Goal: Task Accomplishment & Management: Use online tool/utility

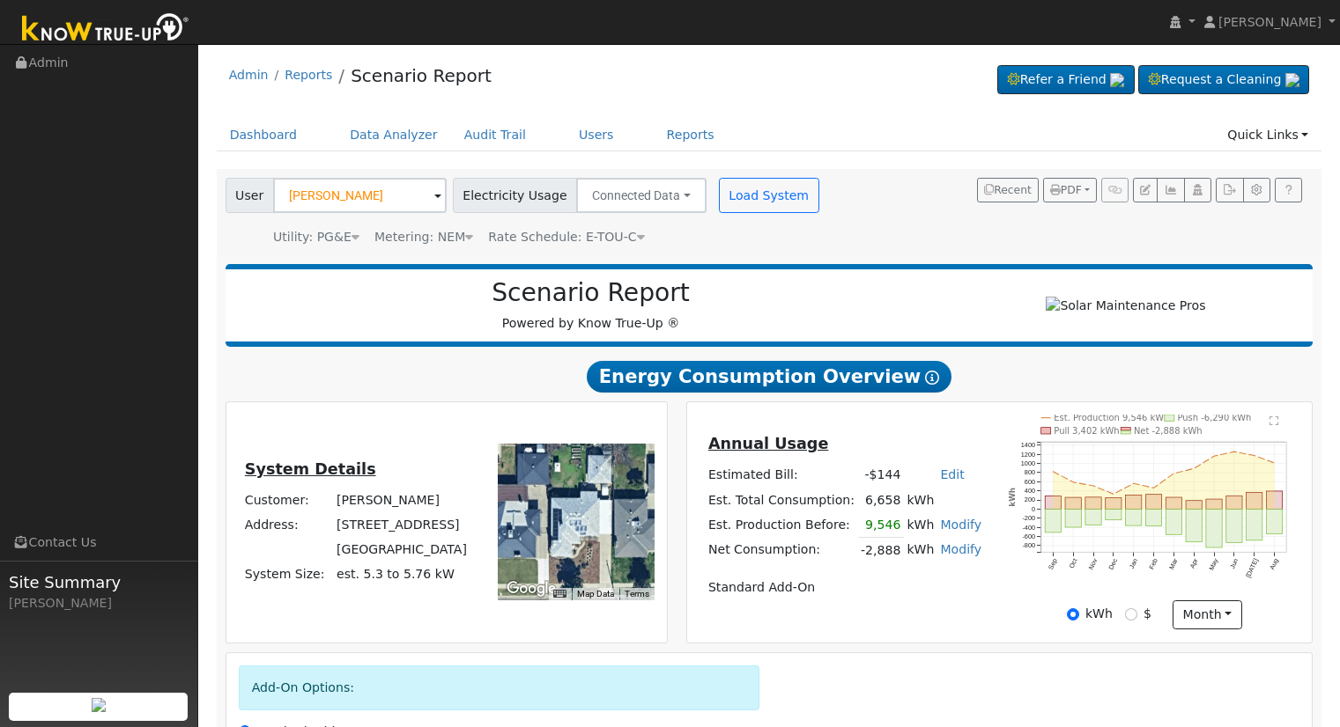
scroll to position [225, 0]
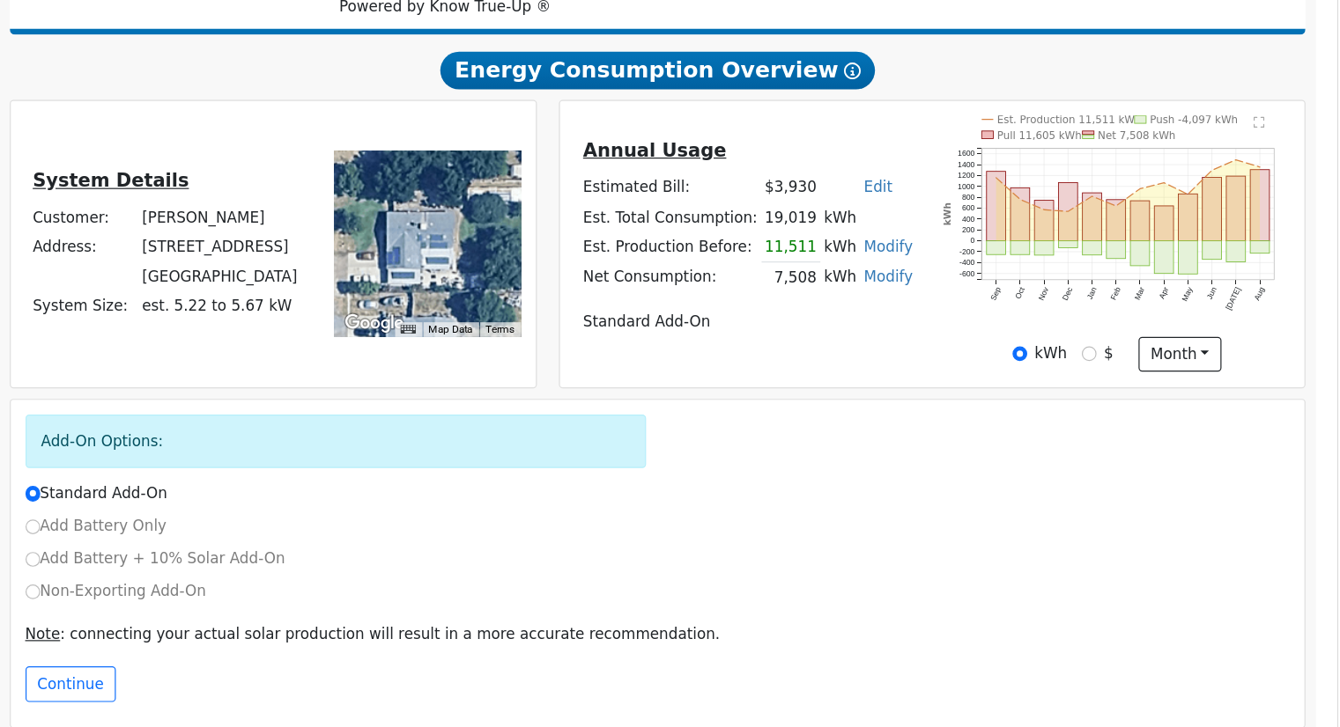
scroll to position [207, 0]
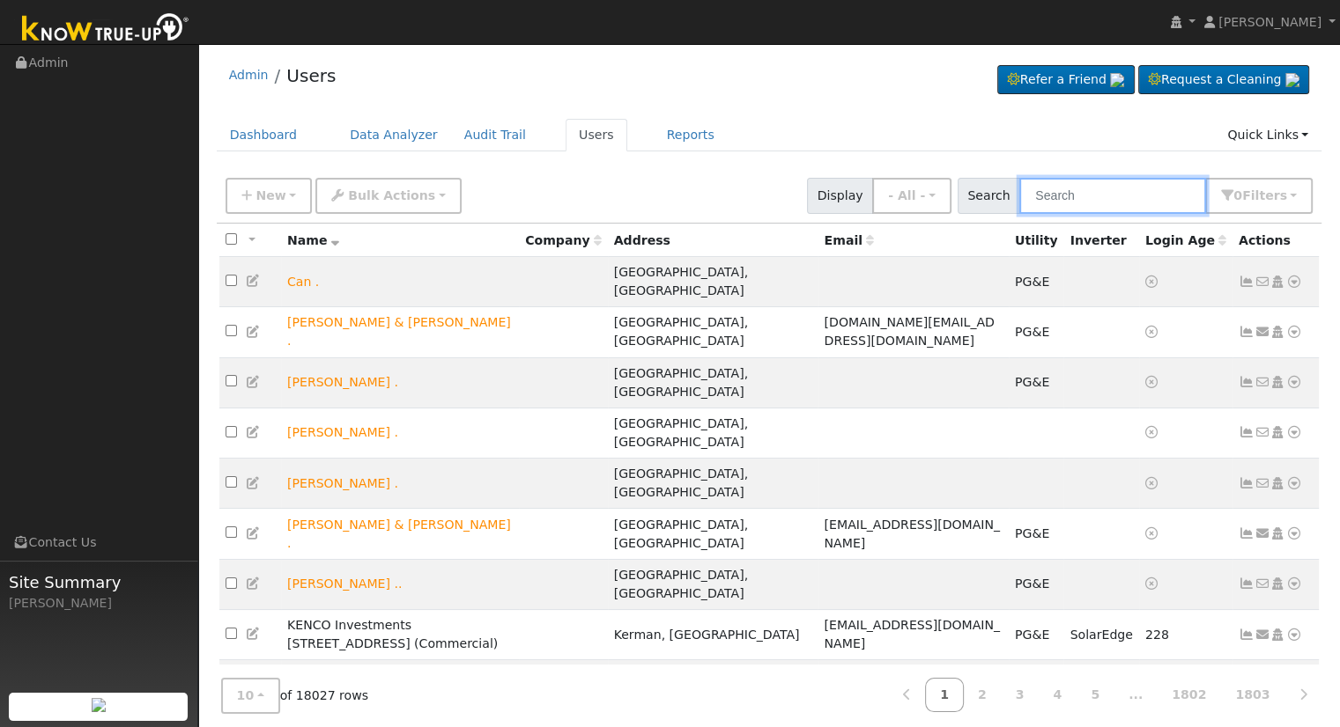
click at [1093, 194] on input "text" at bounding box center [1112, 196] width 187 height 36
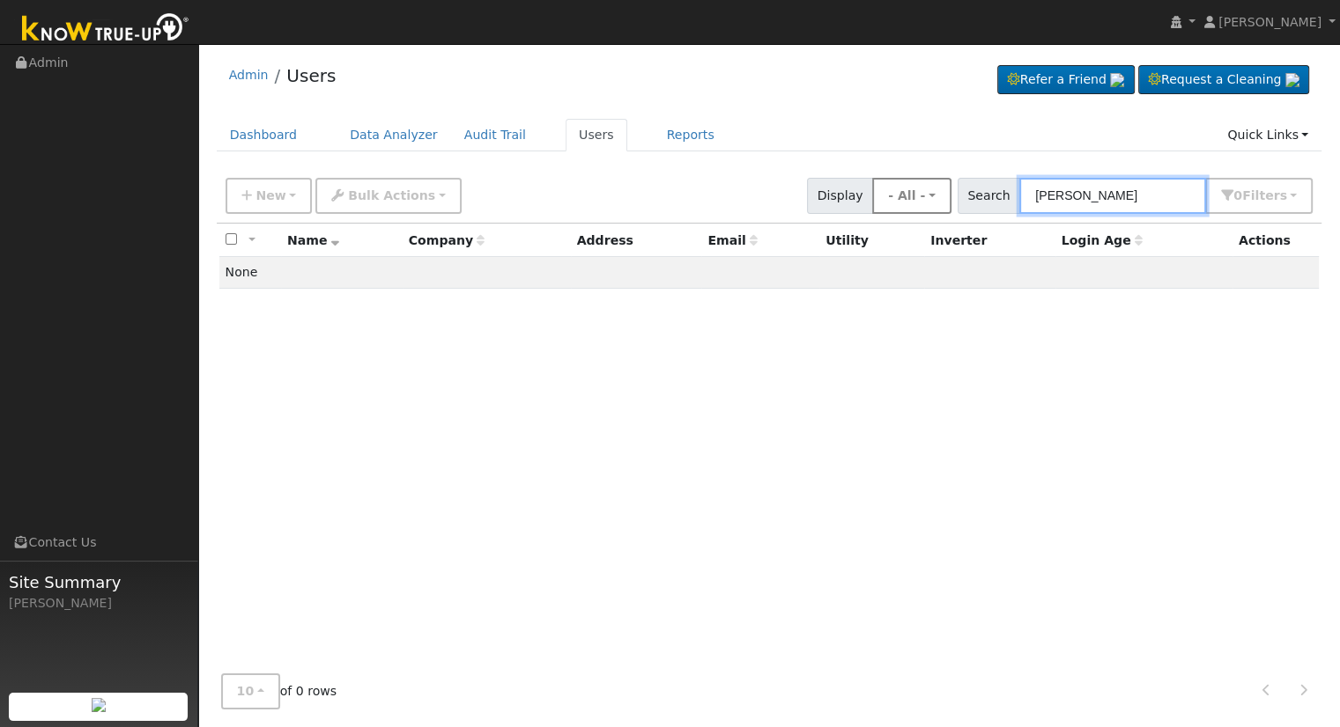
drag, startPoint x: 1138, startPoint y: 191, endPoint x: 946, endPoint y: 199, distance: 192.2
click at [946, 199] on div "New Add User Quick Add Quick Connect Quick Convert Lead Bulk Actions Send Email…" at bounding box center [769, 193] width 1094 height 42
click at [1111, 200] on input "louie rod" at bounding box center [1112, 196] width 187 height 36
drag, startPoint x: 1155, startPoint y: 195, endPoint x: 710, endPoint y: 188, distance: 445.7
click at [722, 193] on div "New Add User Quick Add Quick Connect Quick Convert Lead Bulk Actions Send Email…" at bounding box center [769, 193] width 1094 height 42
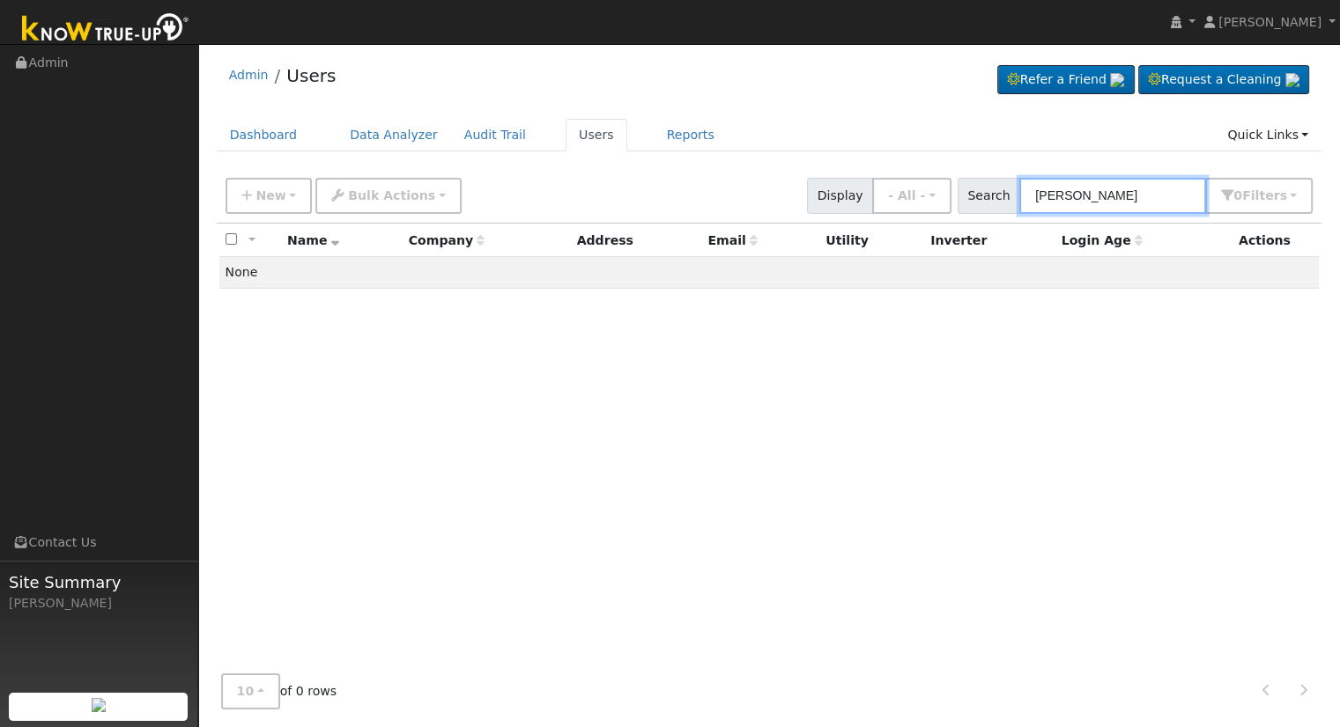
type input "Louie Rod"
drag, startPoint x: 1152, startPoint y: 196, endPoint x: 847, endPoint y: 174, distance: 305.5
click at [850, 175] on div "New Add User Quick Add Quick Connect Quick Convert Lead Bulk Actions Send Email…" at bounding box center [769, 193] width 1094 height 42
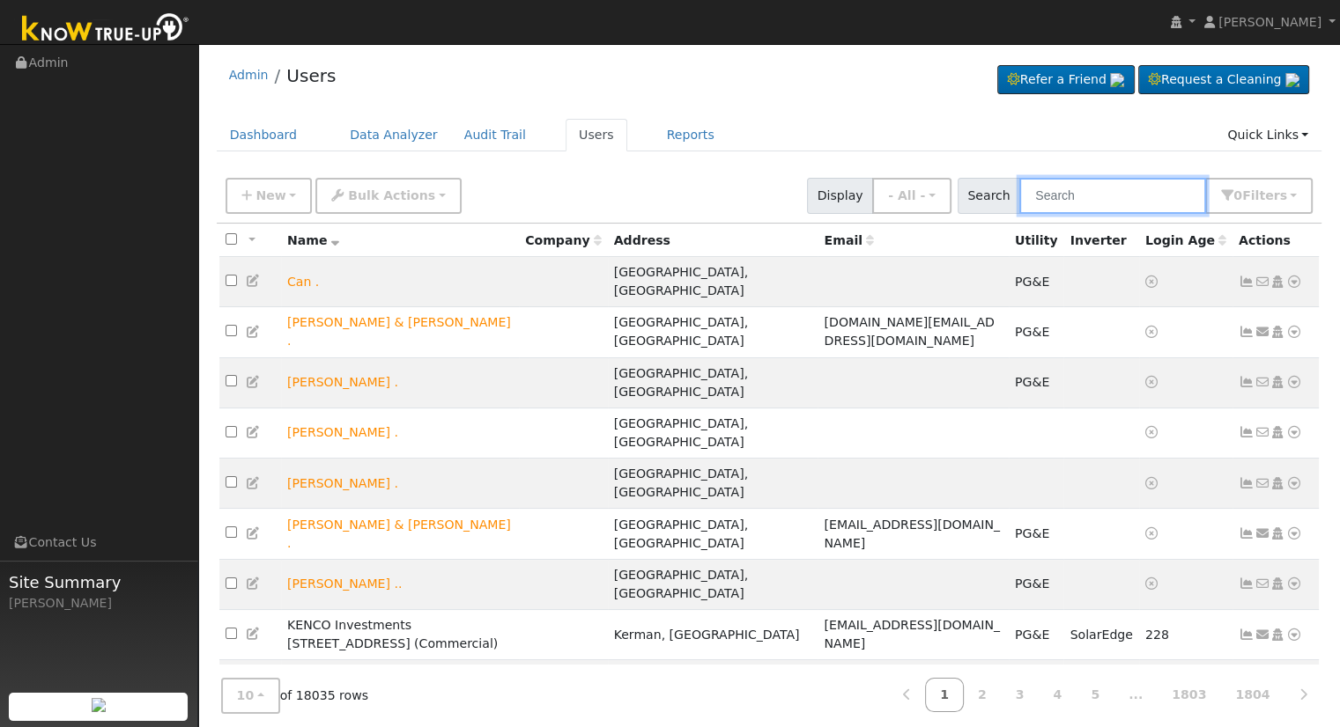
click at [1152, 198] on input "text" at bounding box center [1112, 196] width 187 height 36
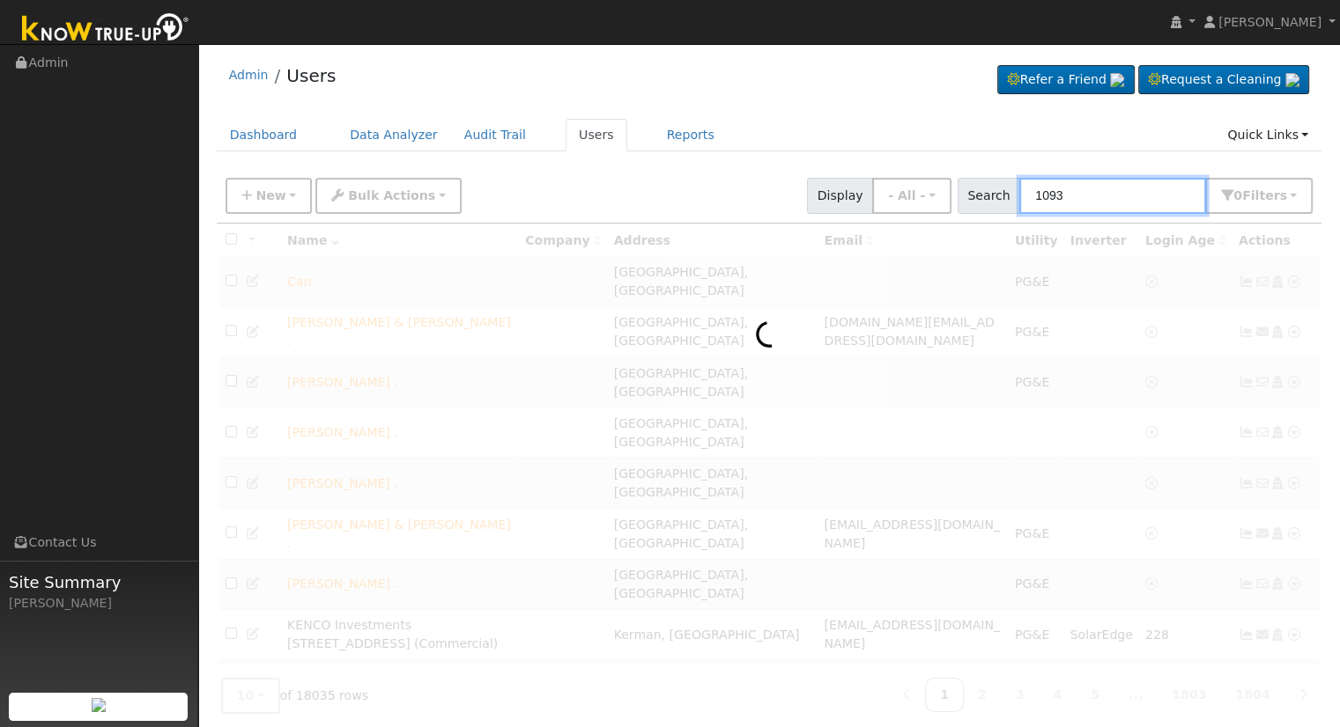
drag, startPoint x: 1119, startPoint y: 194, endPoint x: 990, endPoint y: 195, distance: 129.5
click at [1074, 195] on input "1093" at bounding box center [1112, 196] width 187 height 36
drag, startPoint x: 1162, startPoint y: 196, endPoint x: 878, endPoint y: 167, distance: 285.1
click at [889, 172] on div "New Add User Quick Add Quick Connect Quick Convert Lead Bulk Actions Send Email…" at bounding box center [769, 193] width 1094 height 42
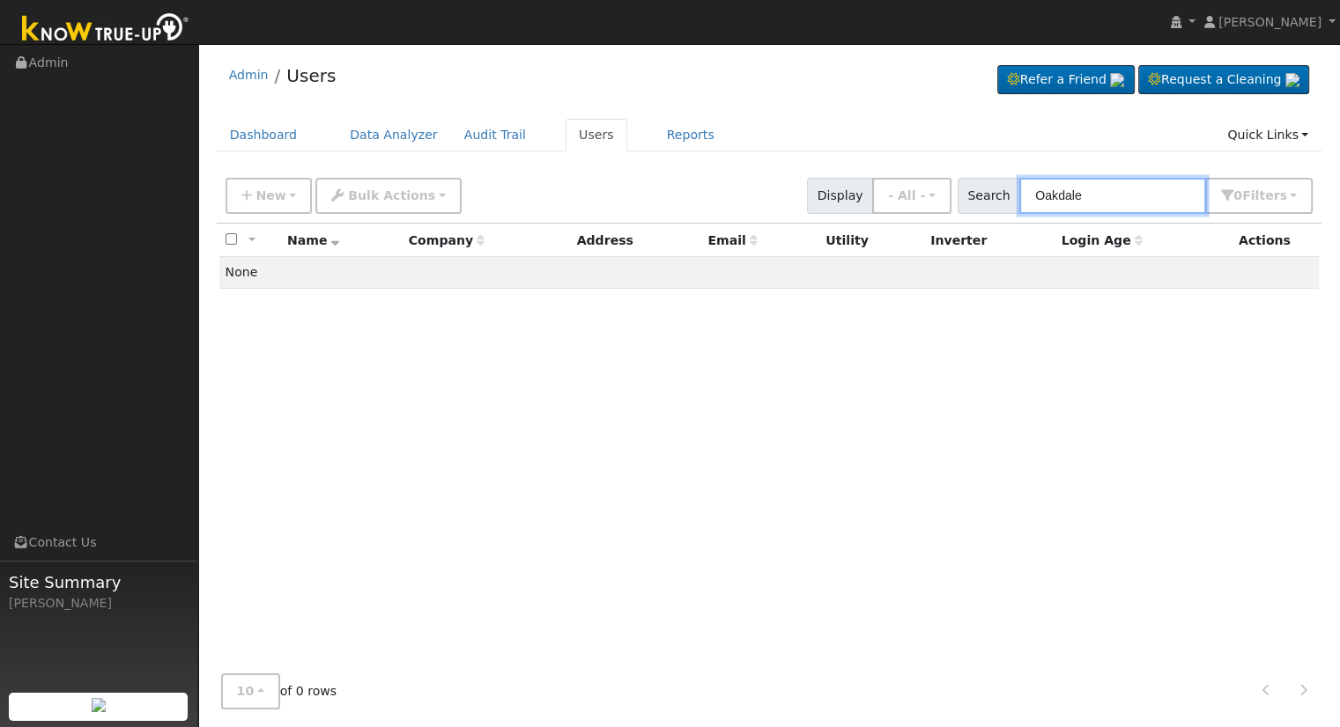
drag, startPoint x: 1118, startPoint y: 203, endPoint x: 858, endPoint y: 196, distance: 260.8
click at [858, 196] on div "New Add User Quick Add Quick Connect Quick Convert Lead Bulk Actions Send Email…" at bounding box center [769, 193] width 1094 height 42
type input "Fresno"
drag, startPoint x: 1096, startPoint y: 191, endPoint x: 929, endPoint y: 189, distance: 166.5
click at [929, 189] on div "New Add User Quick Add Quick Connect Quick Convert Lead Bulk Actions Send Email…" at bounding box center [769, 193] width 1094 height 42
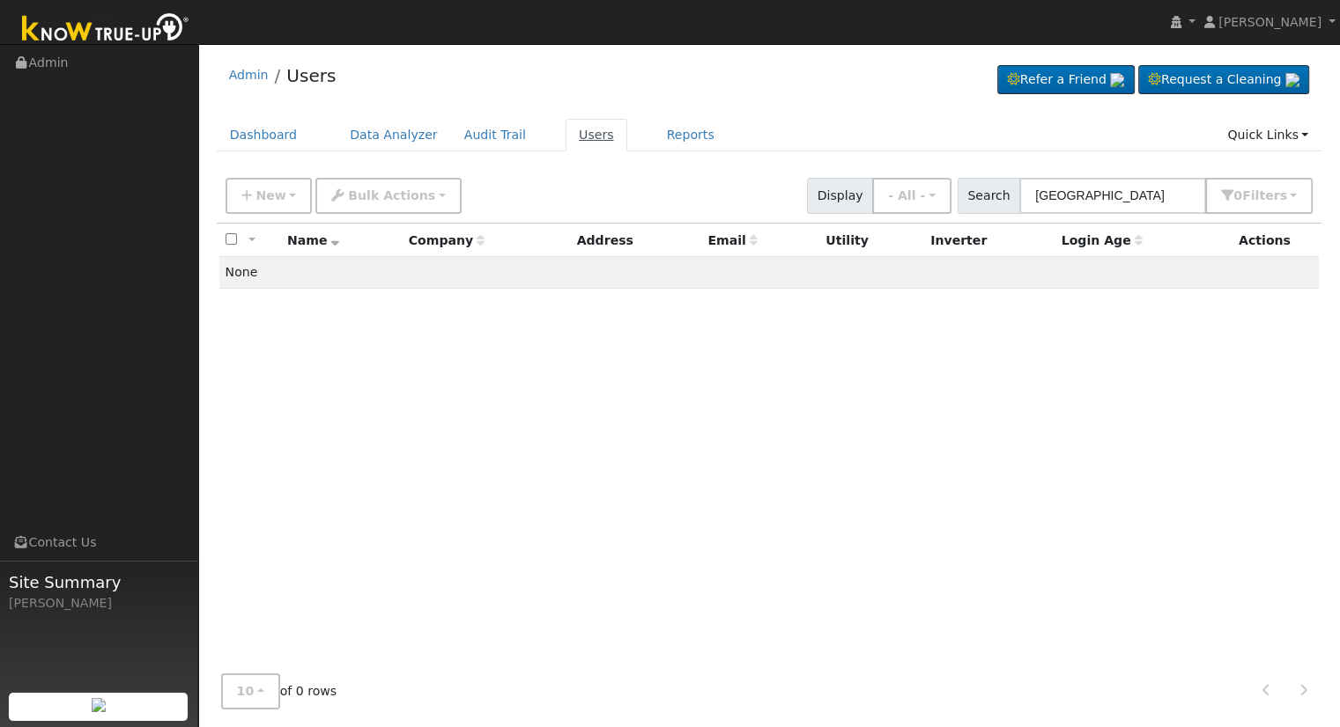
click at [565, 131] on link "Users" at bounding box center [596, 135] width 62 height 33
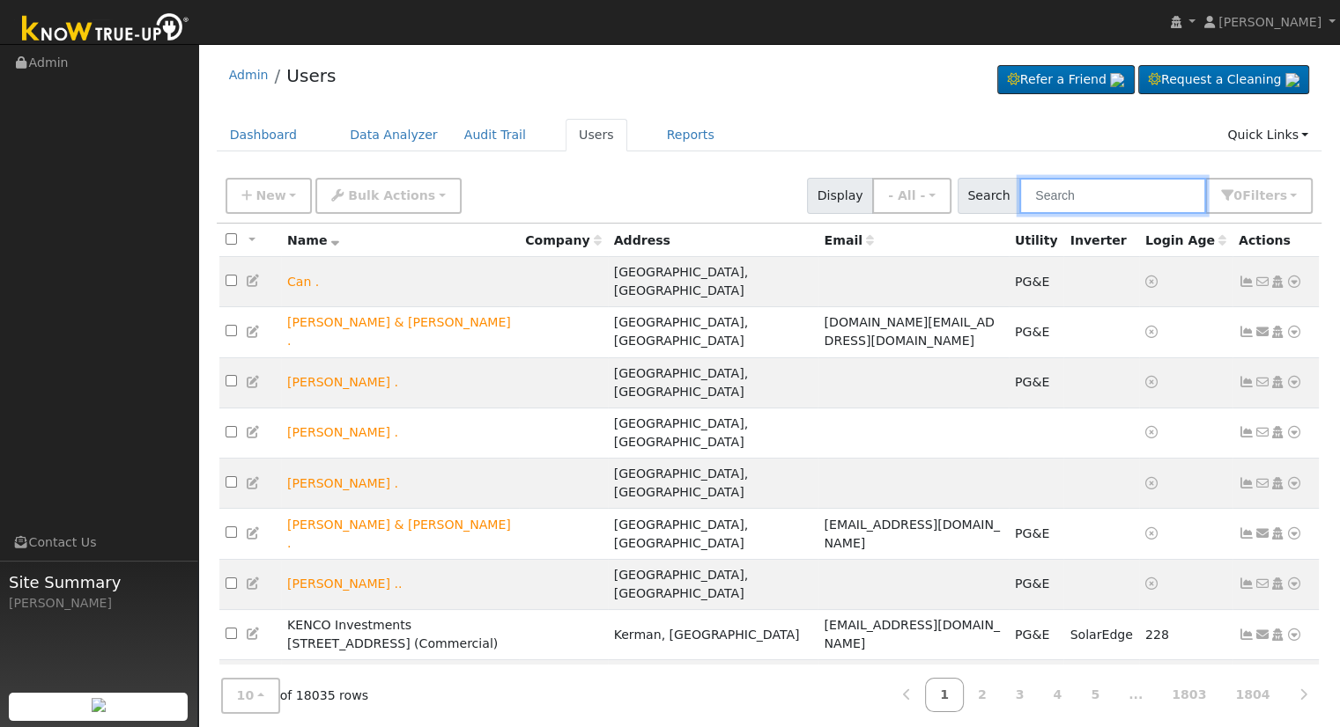
click at [1107, 201] on input "text" at bounding box center [1112, 196] width 187 height 36
type input "[PERSON_NAME]"
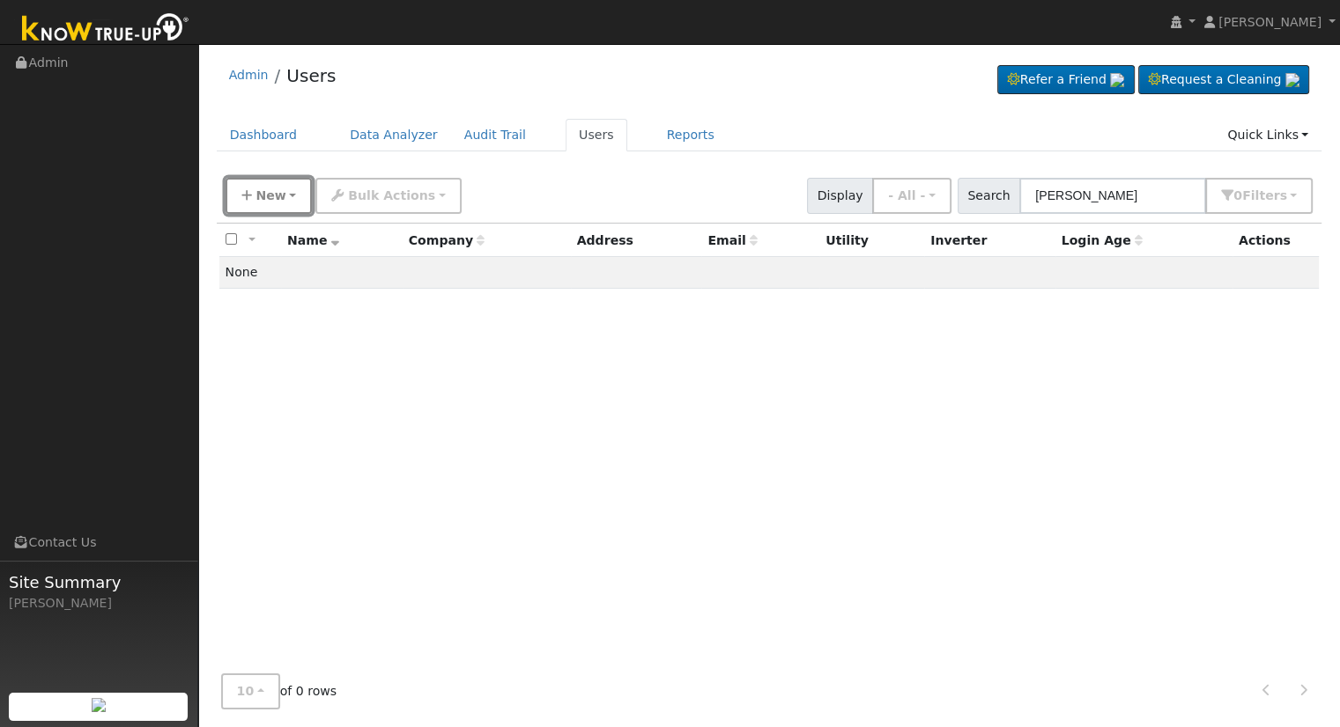
click at [256, 199] on span "New" at bounding box center [270, 195] width 30 height 14
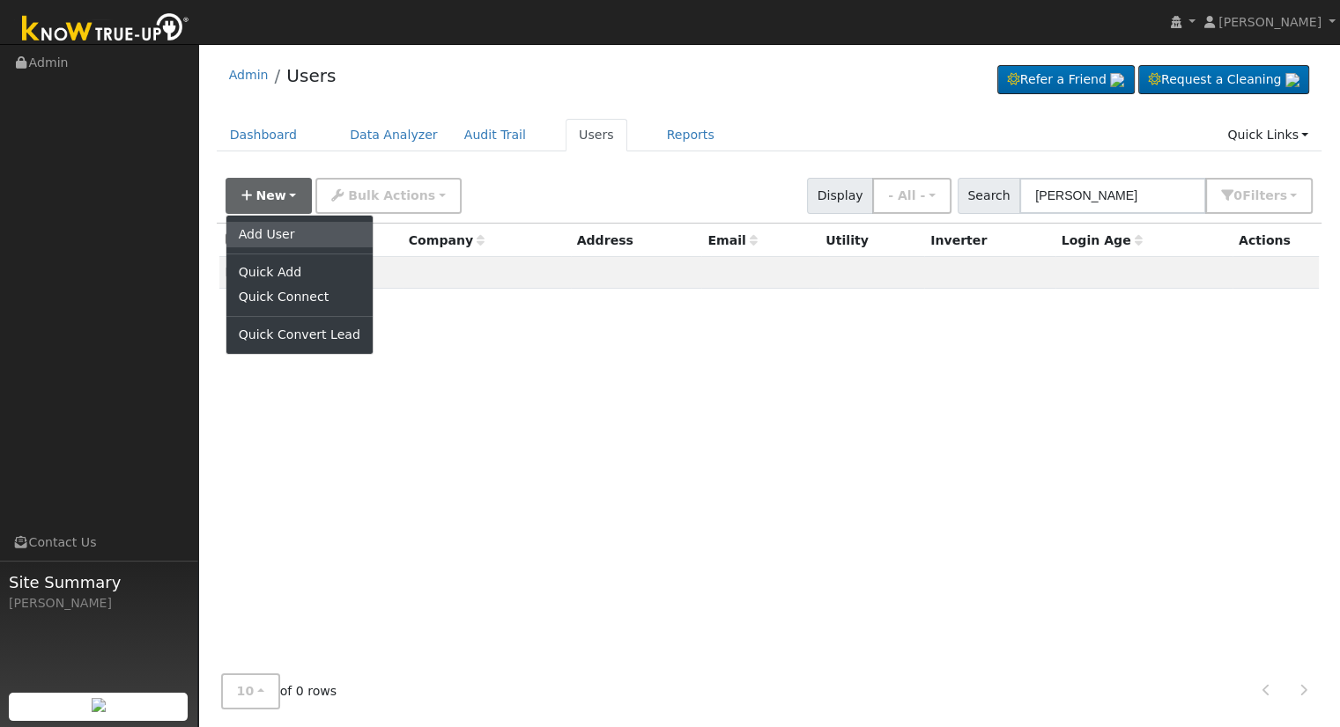
click at [299, 231] on link "Add User" at bounding box center [299, 234] width 146 height 25
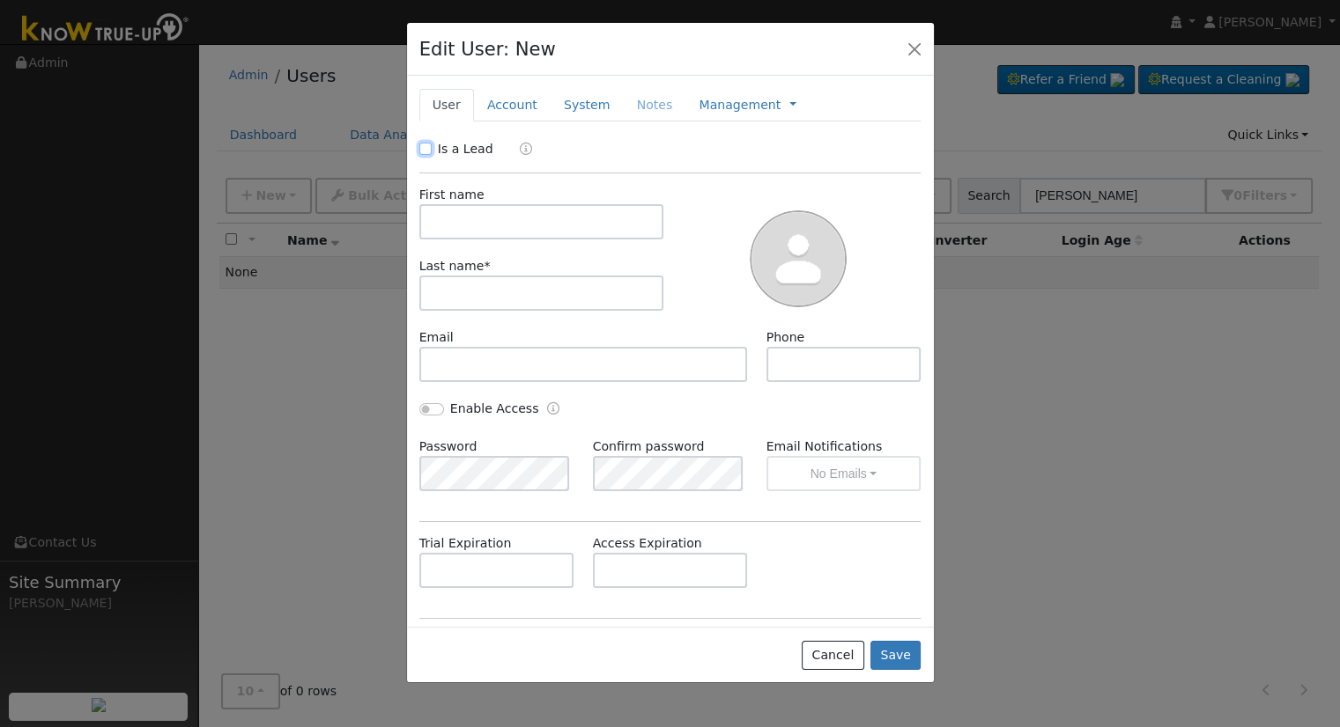
click at [424, 150] on input "Is a Lead" at bounding box center [425, 149] width 12 height 12
checkbox input "true"
click at [461, 223] on input "text" at bounding box center [541, 221] width 245 height 35
type input "Louie"
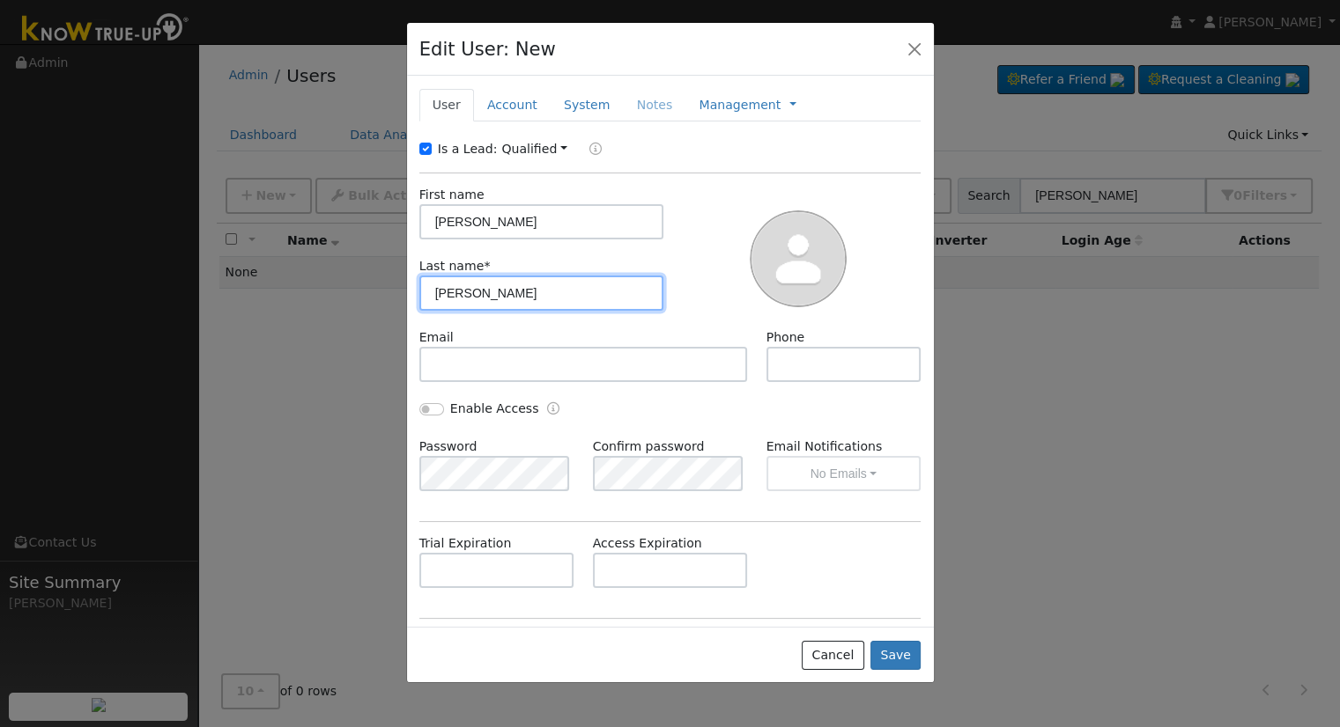
type input "Rodriguez"
click at [513, 99] on link "Account" at bounding box center [512, 105] width 77 height 33
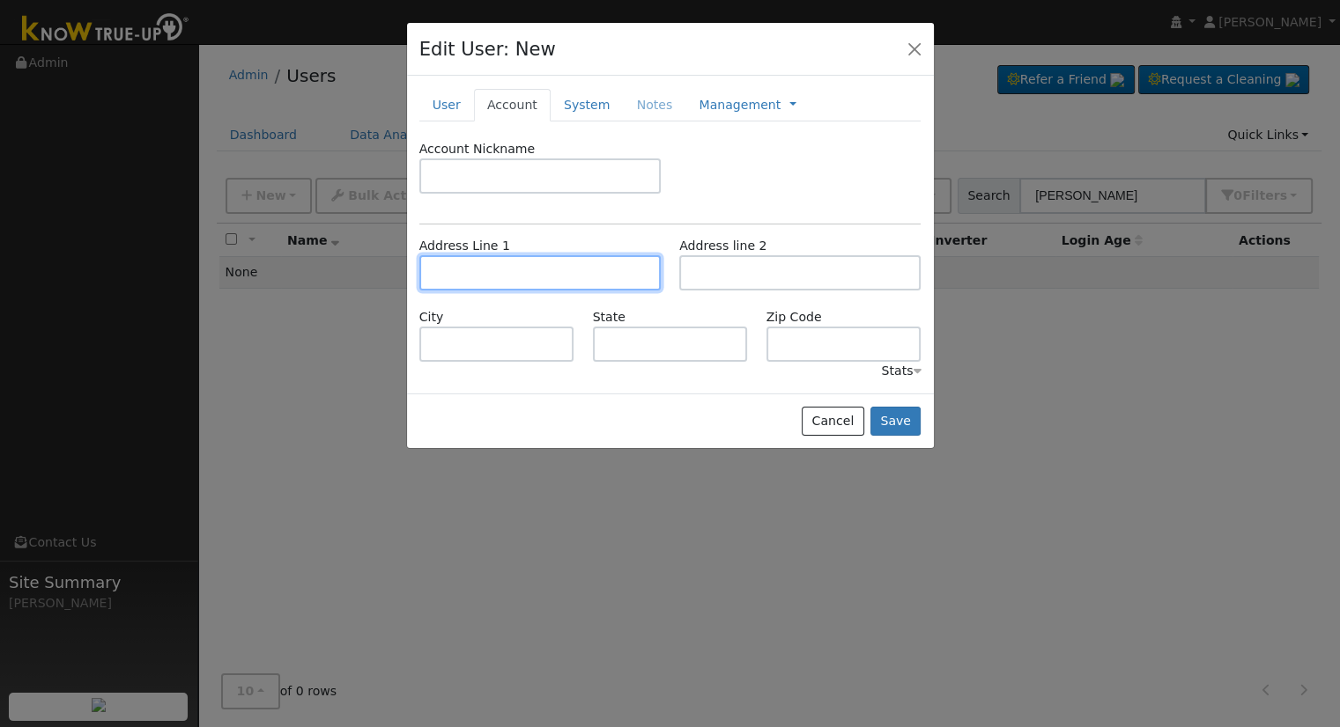
click at [502, 283] on input "text" at bounding box center [539, 272] width 241 height 35
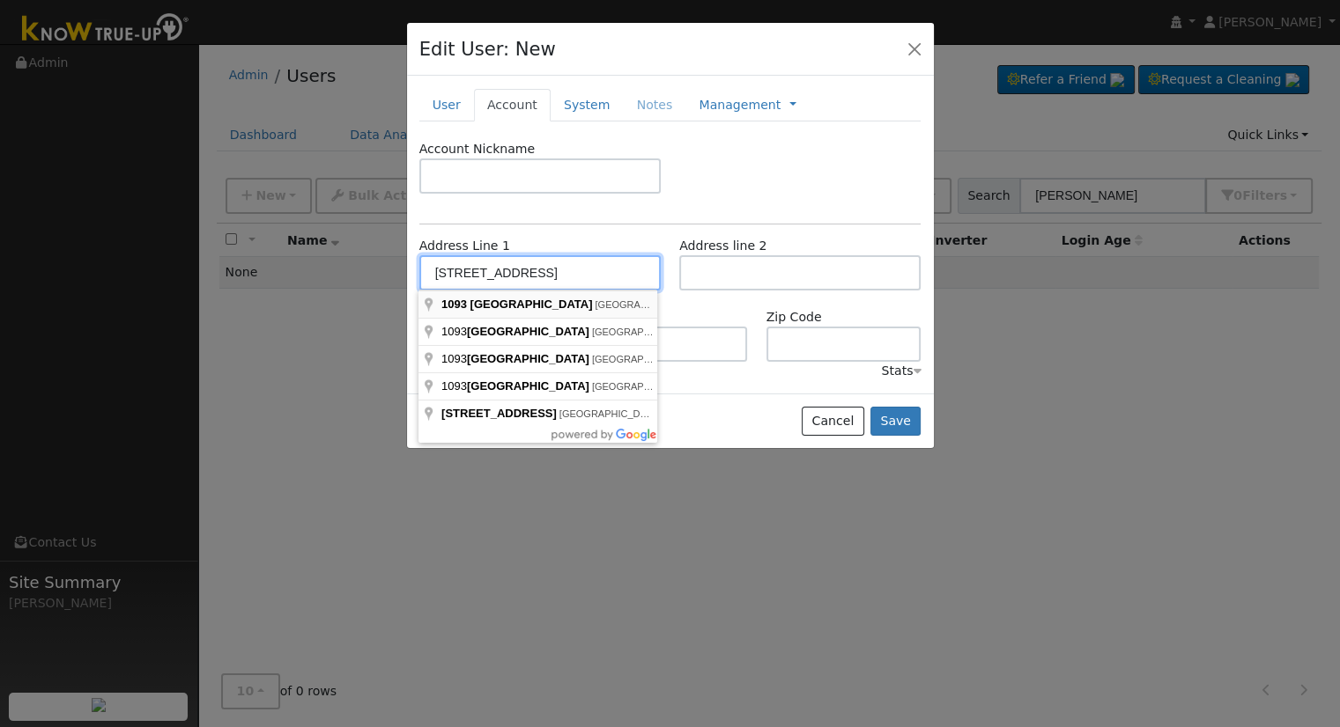
type input "1093 River Avenue"
type input "Oakdale"
type input "CA"
type input "95361"
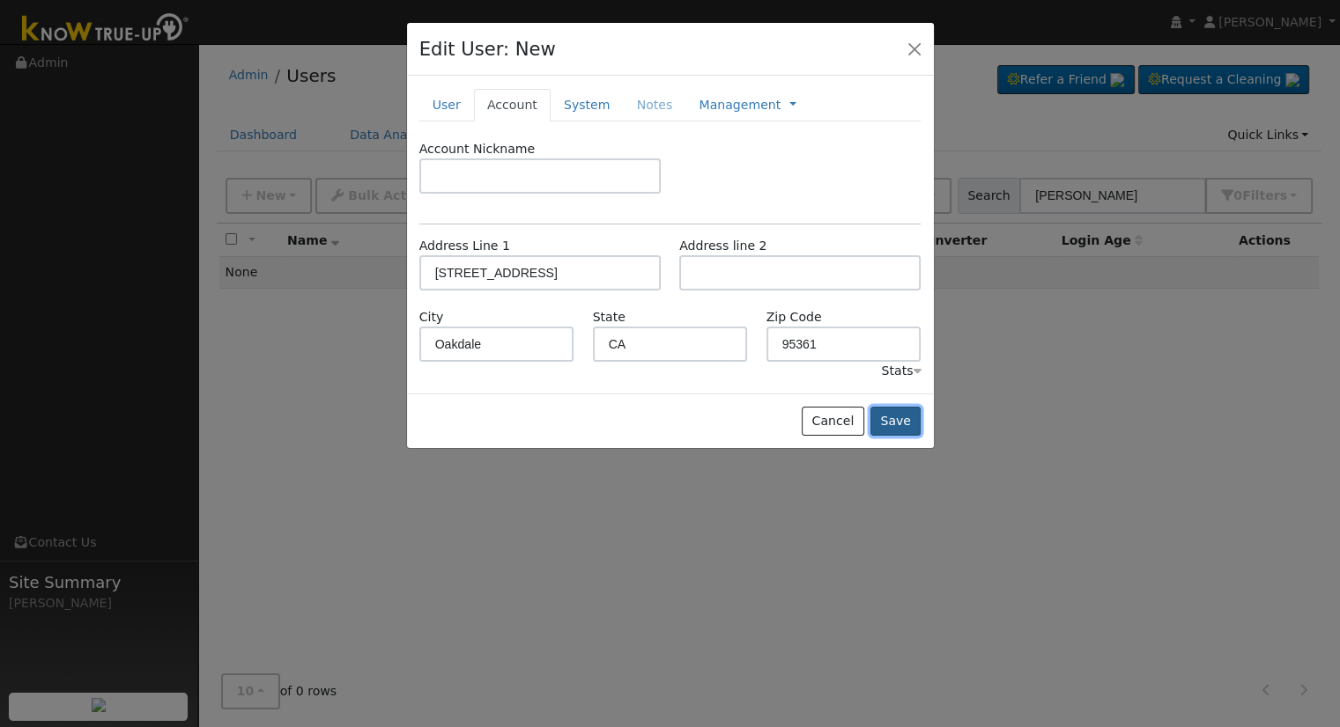
click at [904, 421] on button "Save" at bounding box center [895, 422] width 51 height 30
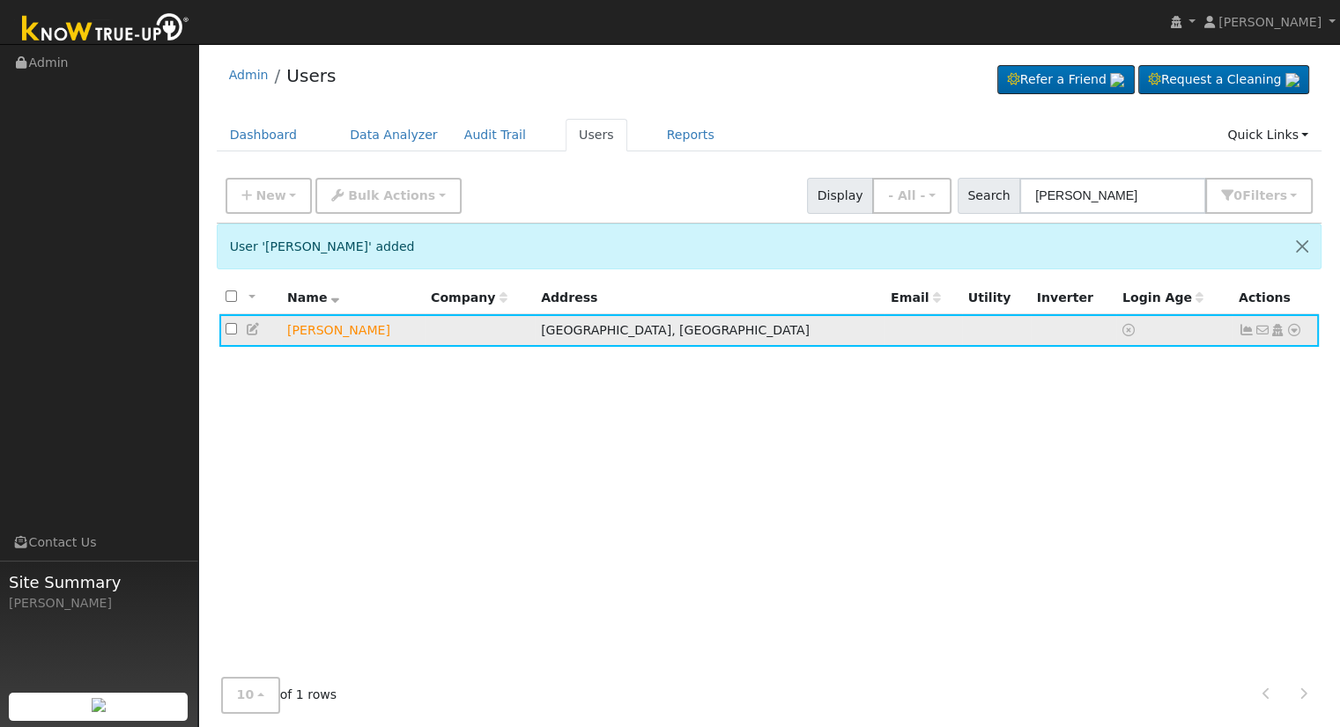
click at [1293, 334] on icon at bounding box center [1294, 330] width 16 height 12
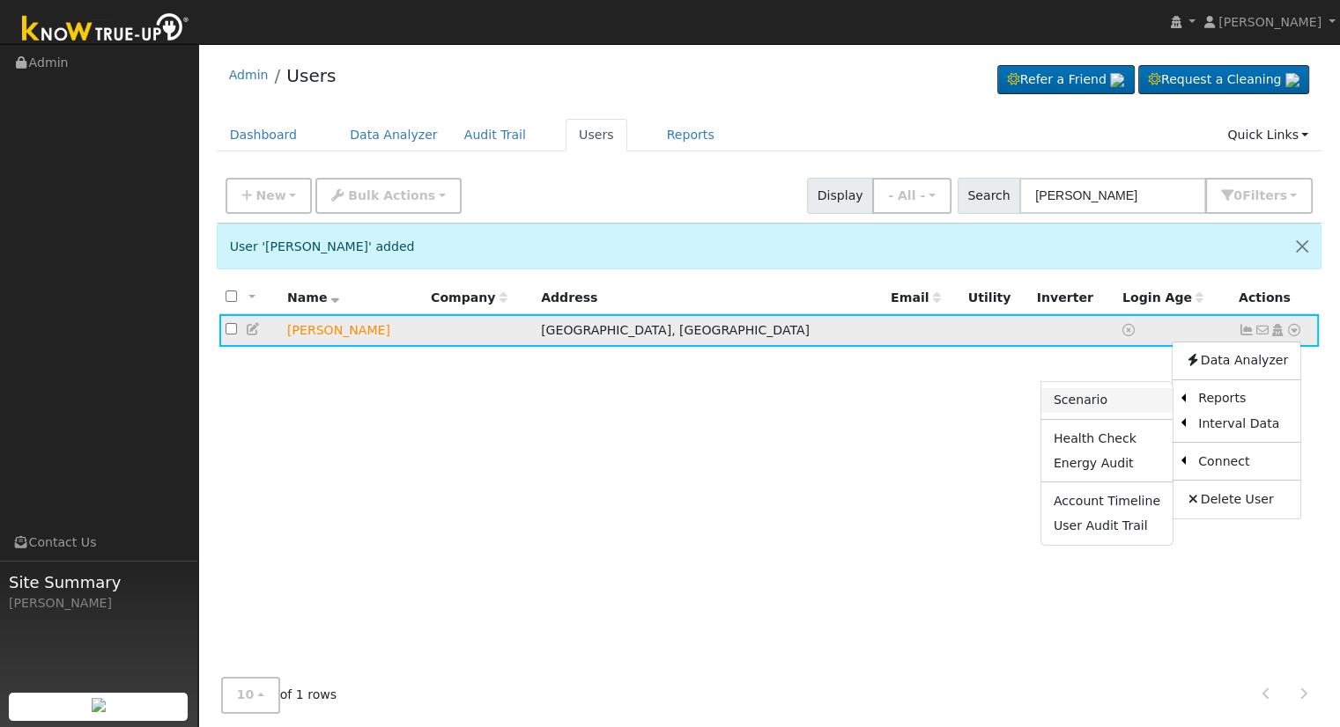
click at [1106, 396] on link "Scenario" at bounding box center [1106, 400] width 131 height 25
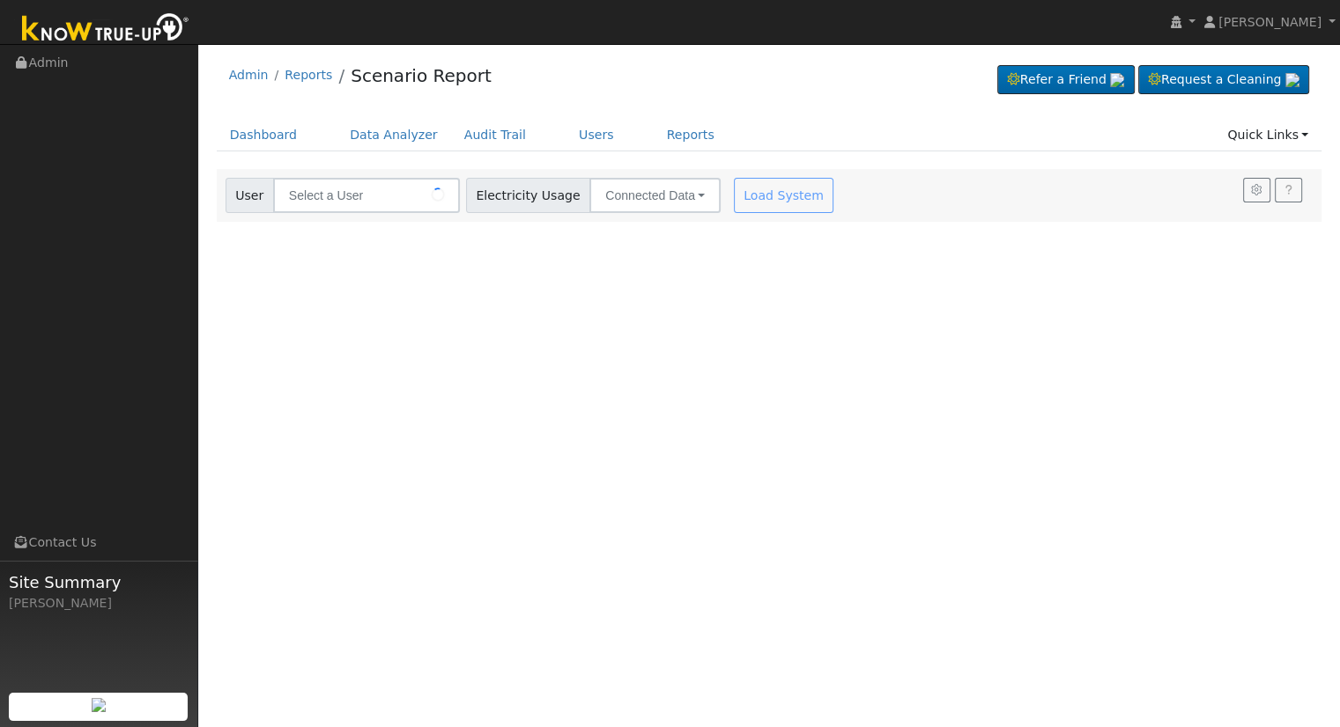
type input "[PERSON_NAME]"
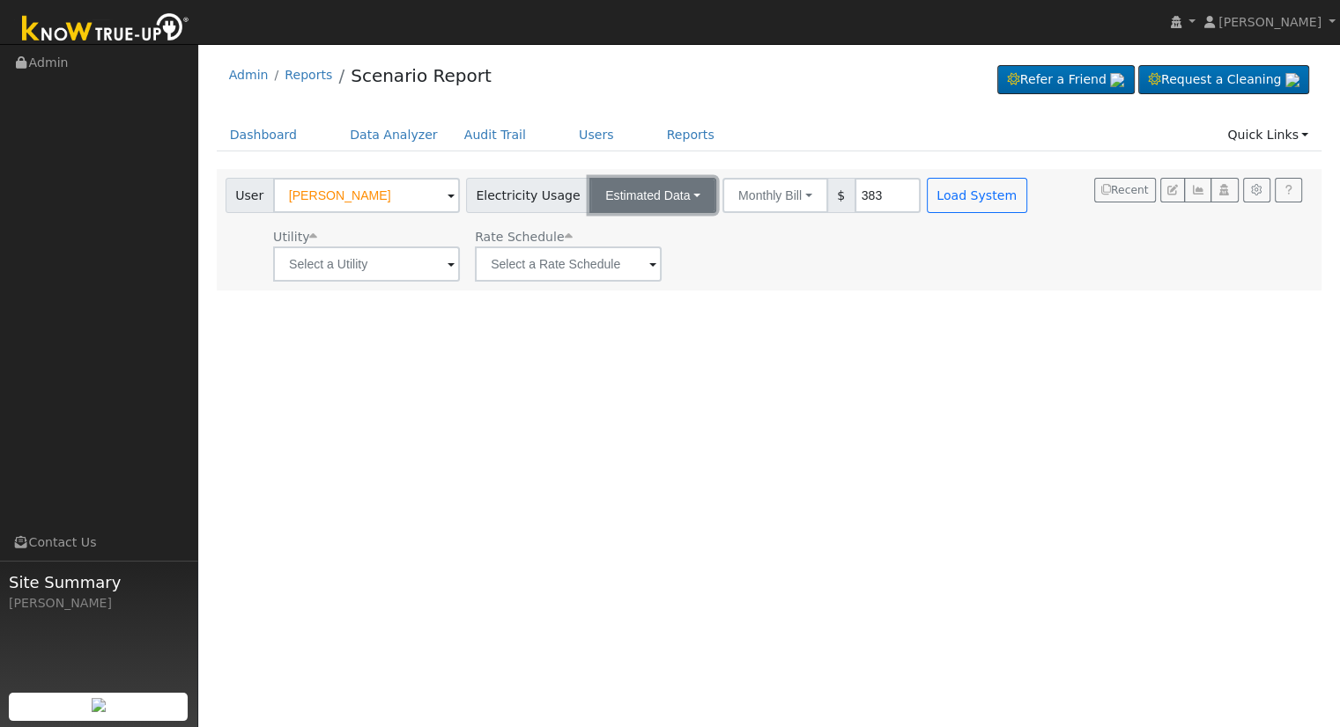
click at [655, 196] on button "Estimated Data" at bounding box center [652, 195] width 127 height 35
click at [646, 260] on link "Estimated Data" at bounding box center [653, 259] width 125 height 25
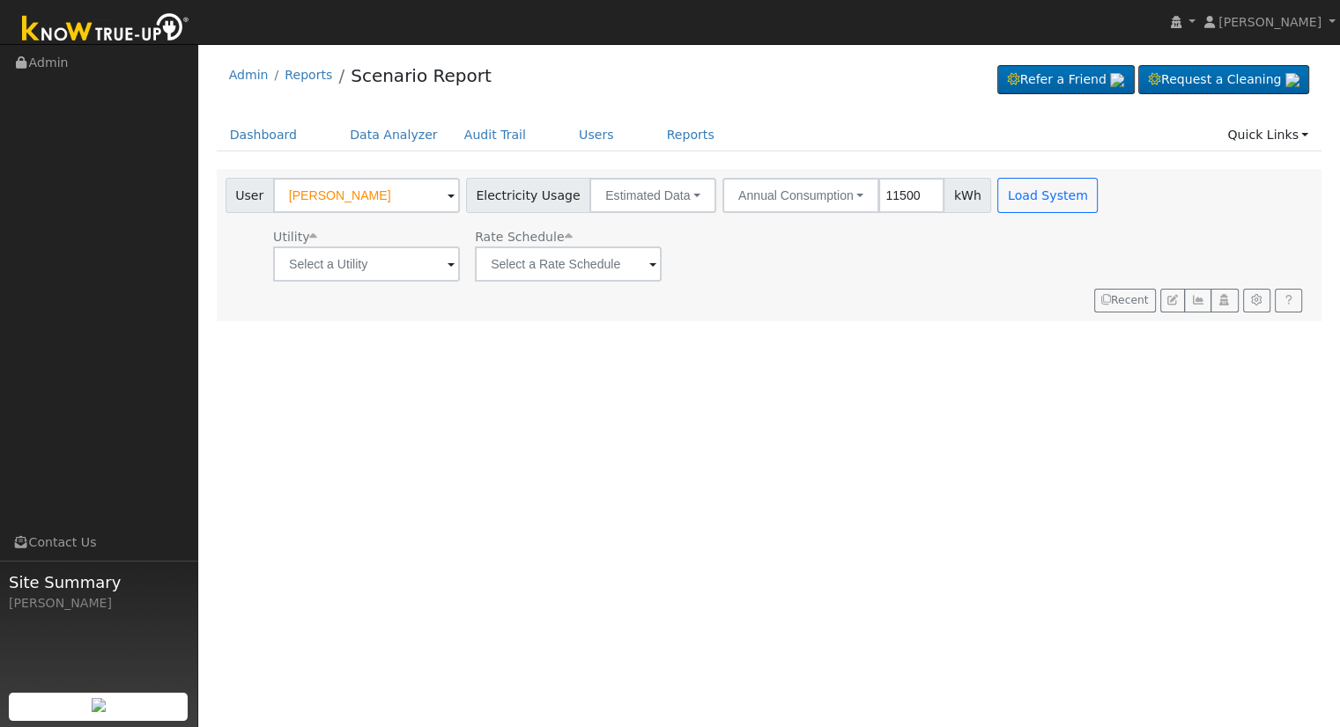
type input "11500"
click at [337, 264] on input "text" at bounding box center [366, 264] width 187 height 35
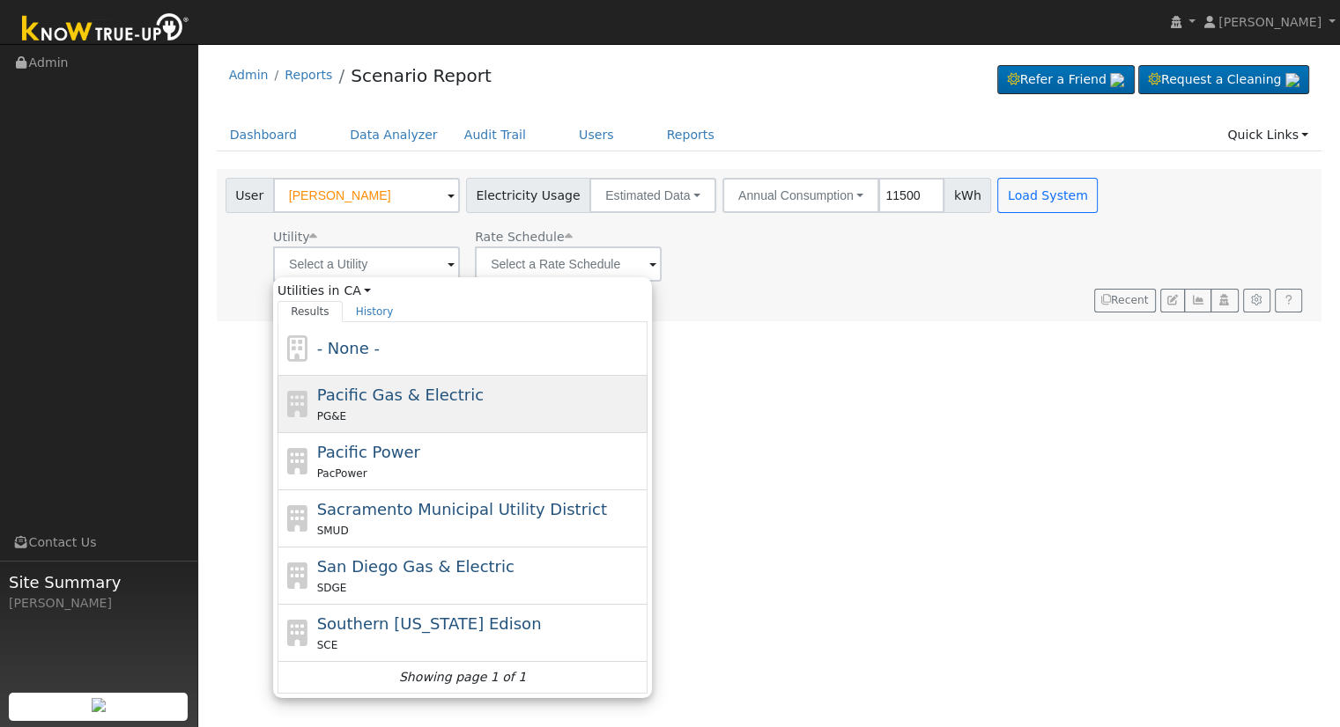
click at [364, 393] on span "Pacific Gas & Electric" at bounding box center [400, 395] width 166 height 18
type input "Pacific Gas & Electric"
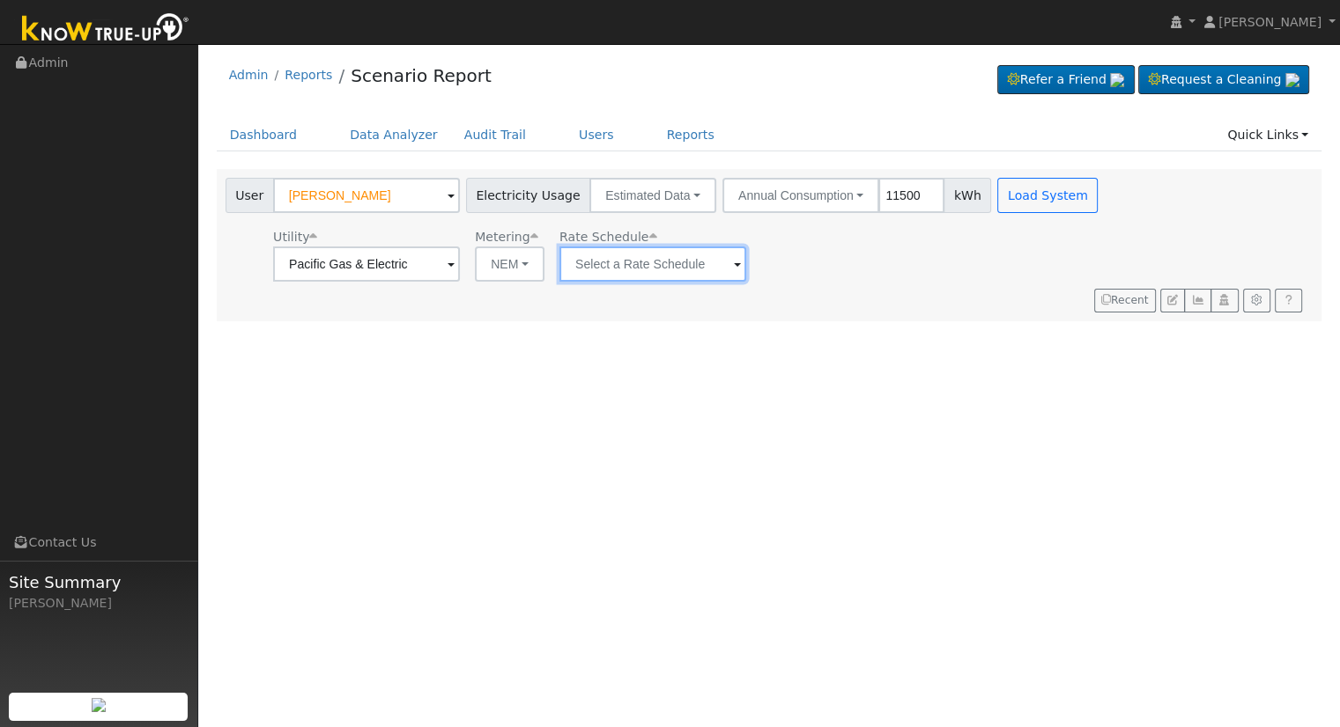
click at [622, 254] on input "text" at bounding box center [652, 264] width 187 height 35
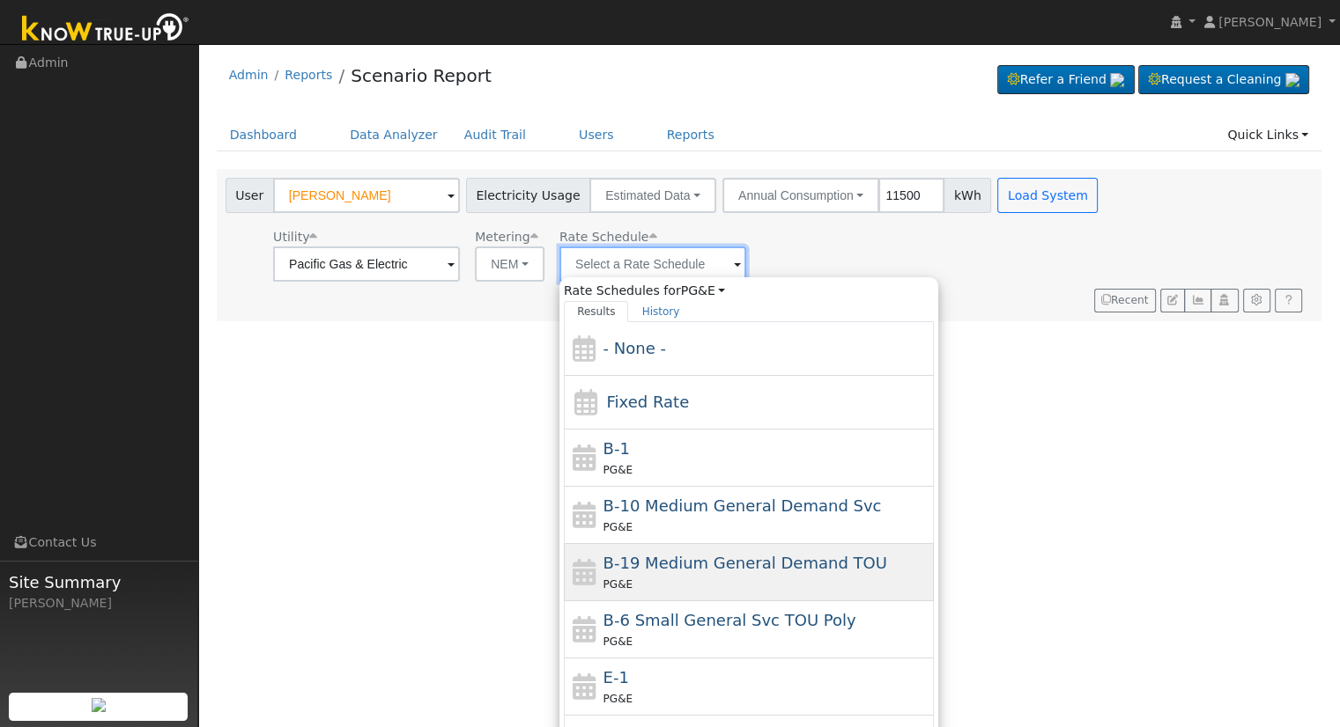
scroll to position [247, 0]
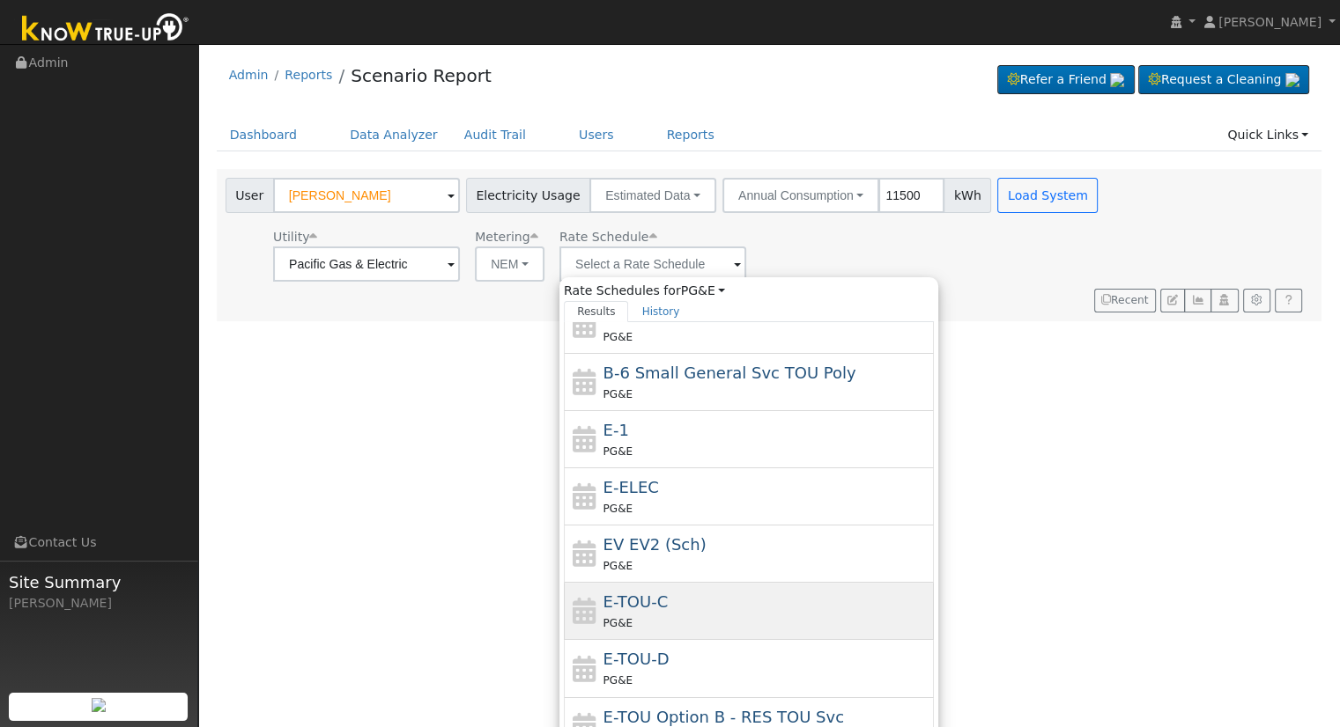
click at [683, 603] on div "E-TOU-C PG&E" at bounding box center [766, 611] width 327 height 42
type input "E-TOU-C"
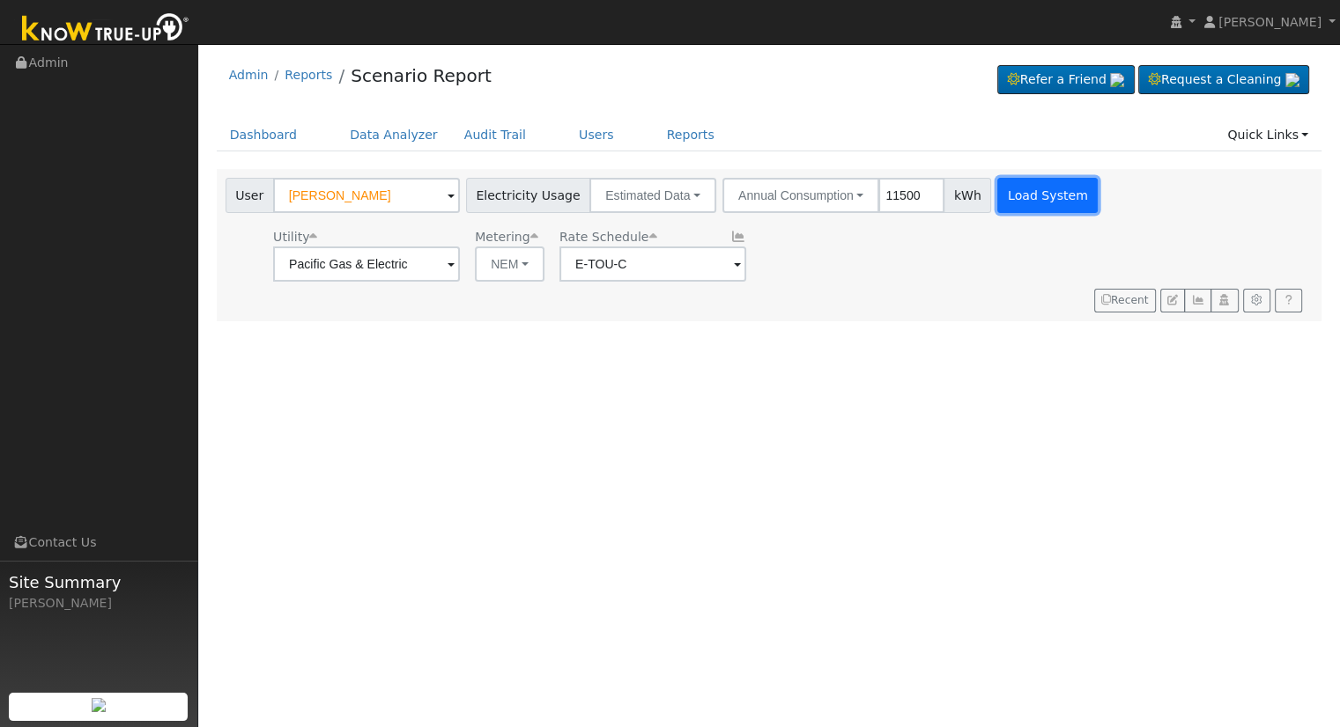
click at [1015, 192] on button "Load System" at bounding box center [1047, 195] width 100 height 35
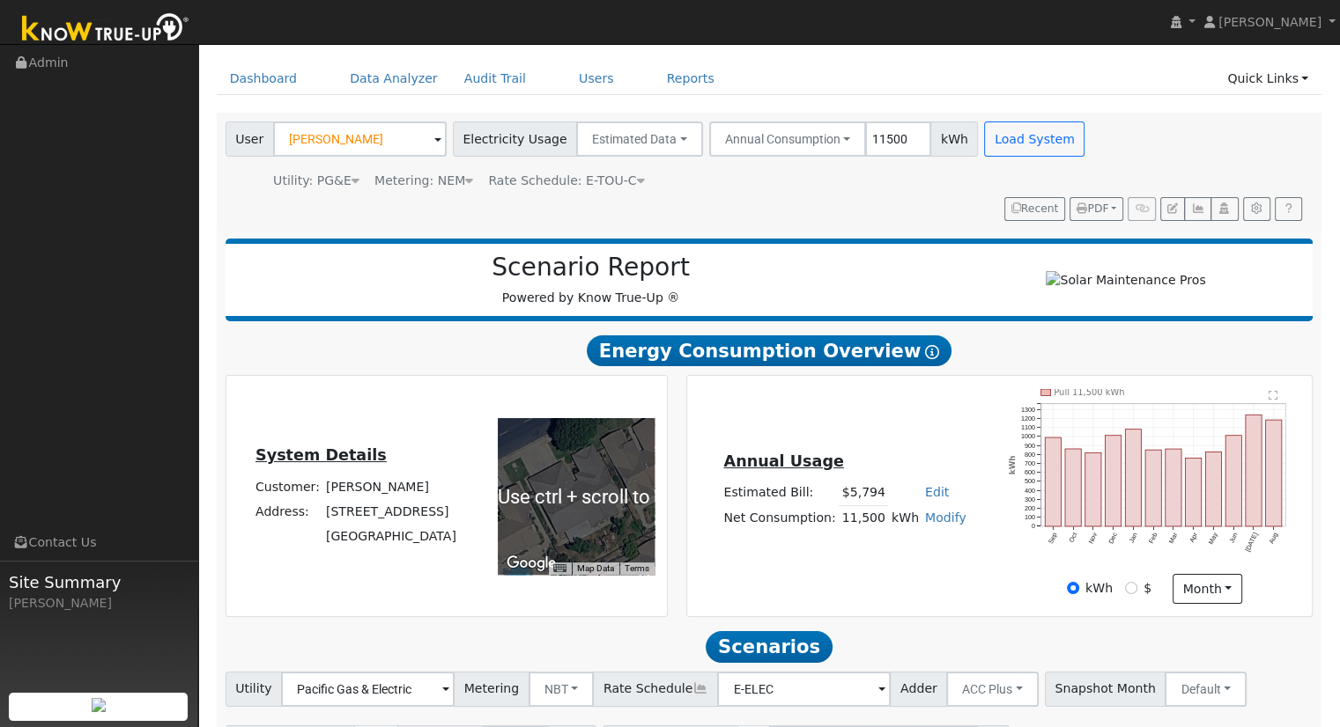
scroll to position [168, 0]
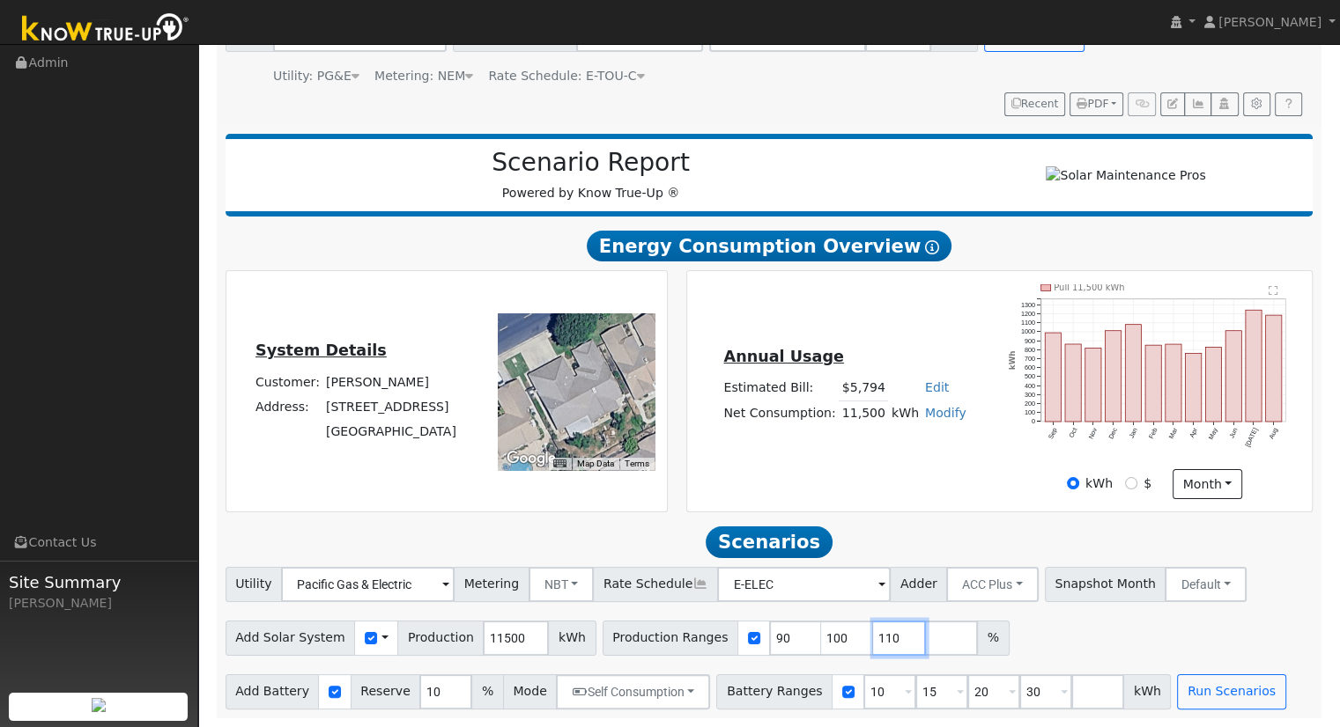
click at [873, 635] on input "110" at bounding box center [899, 638] width 53 height 35
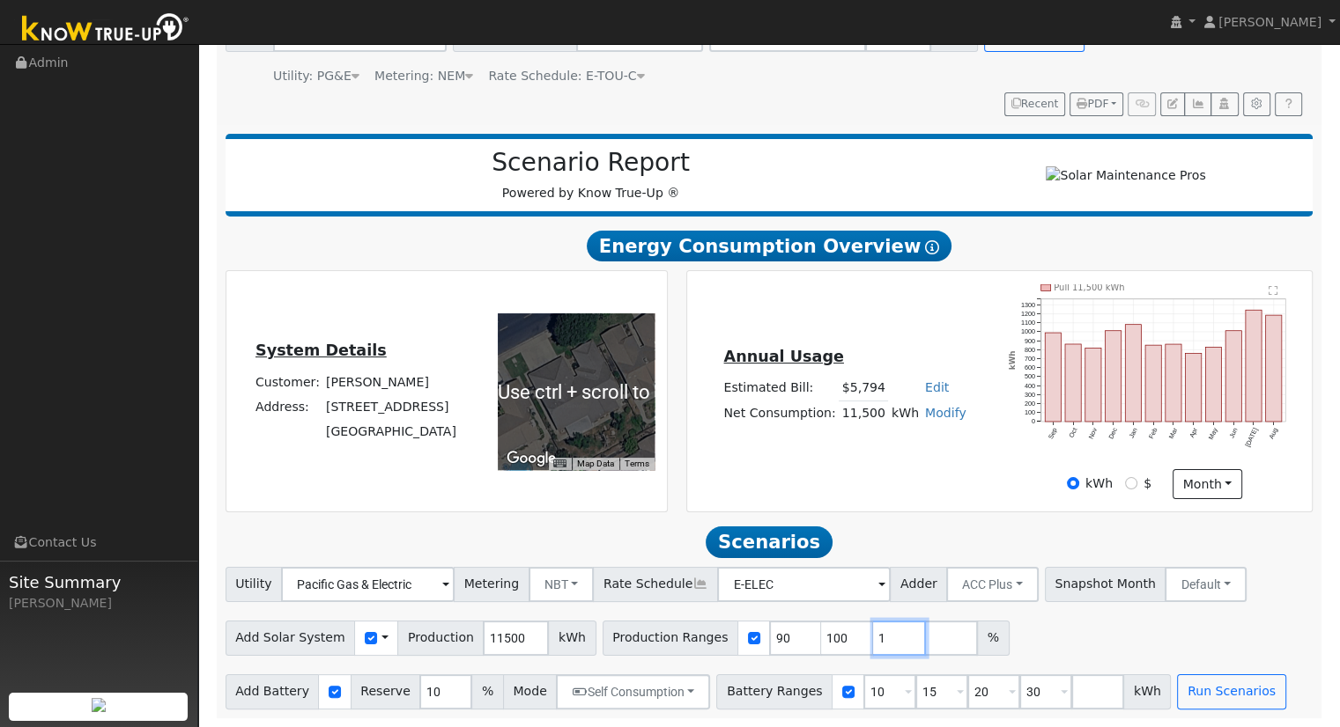
type input "1"
type input "90"
type input "100"
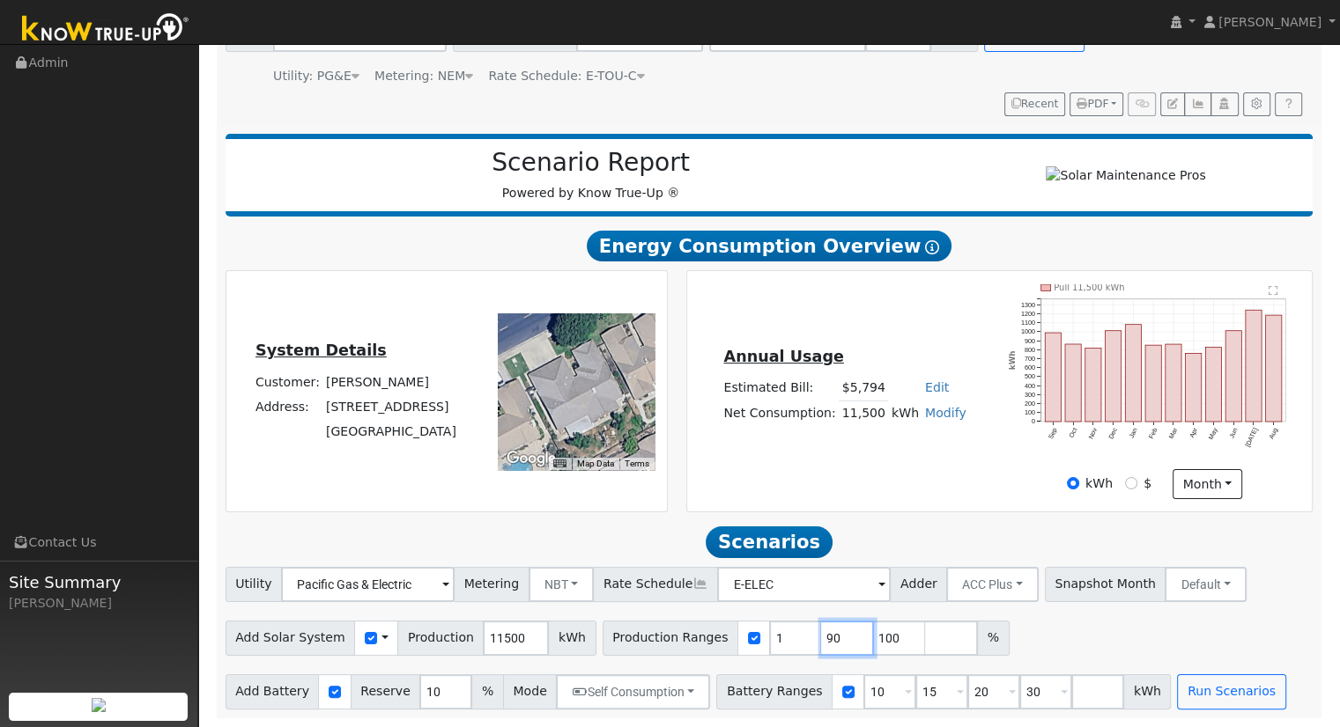
type input "100"
type input "171.113043"
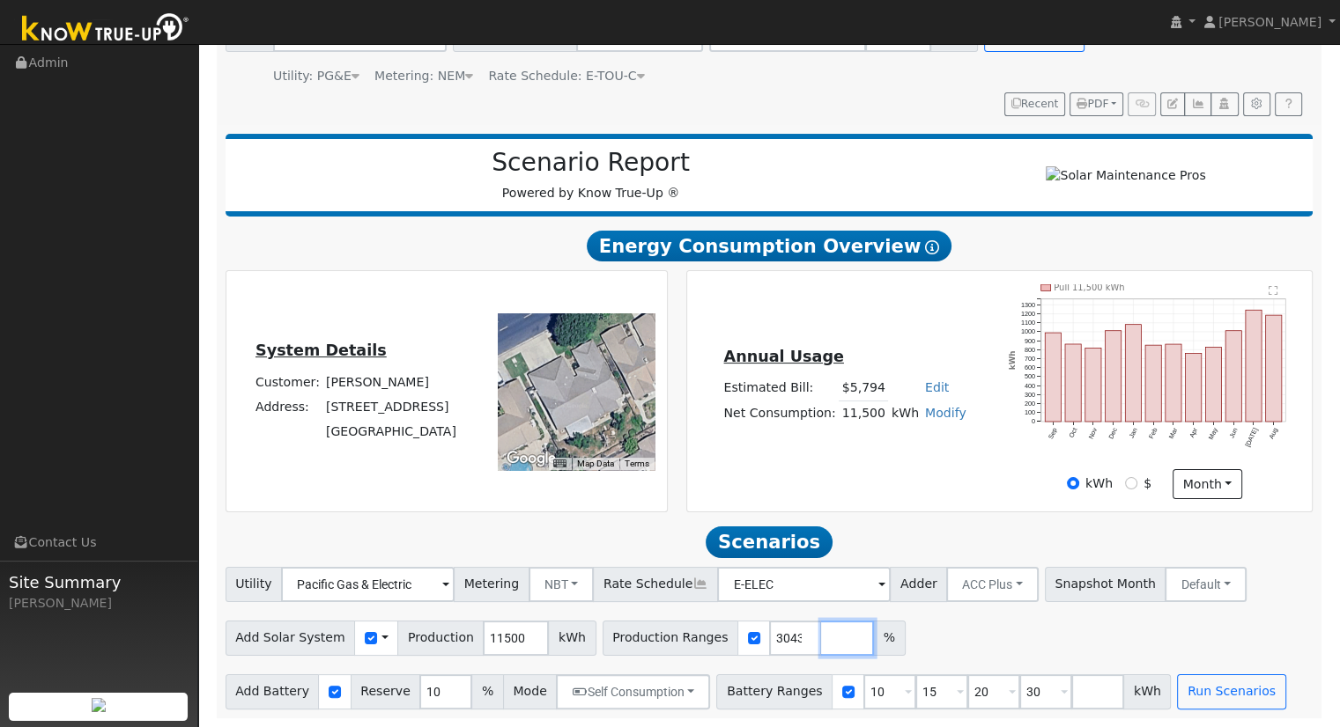
scroll to position [0, 0]
click at [1019, 692] on input "30" at bounding box center [1045, 692] width 53 height 35
type input "3"
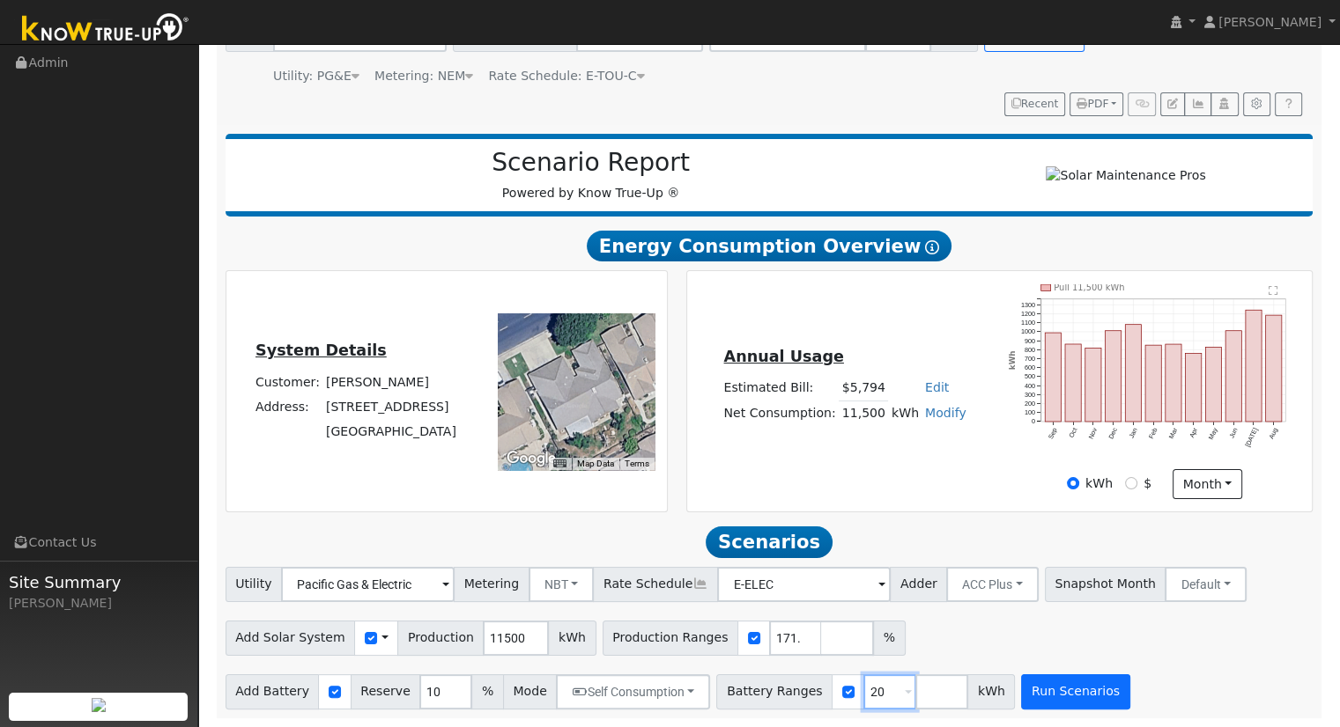
type input "20"
click at [1038, 702] on button "Run Scenarios" at bounding box center [1075, 692] width 108 height 35
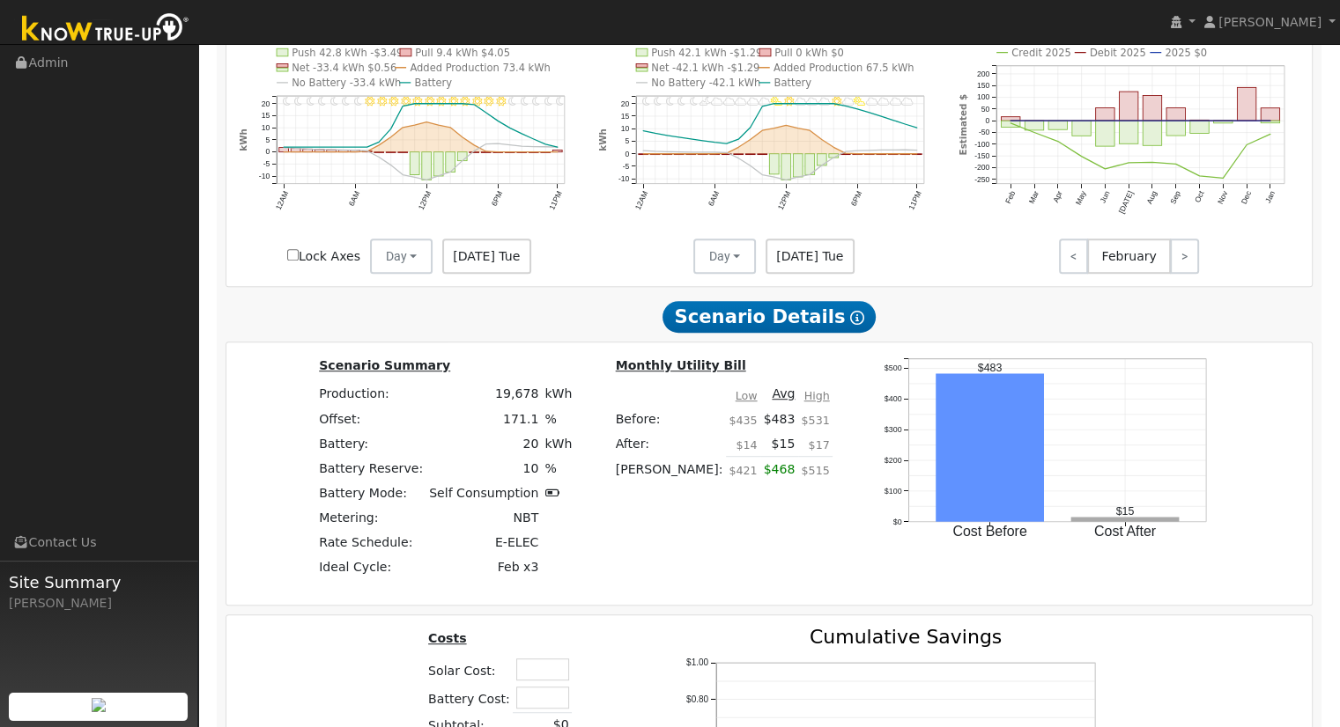
scroll to position [1344, 0]
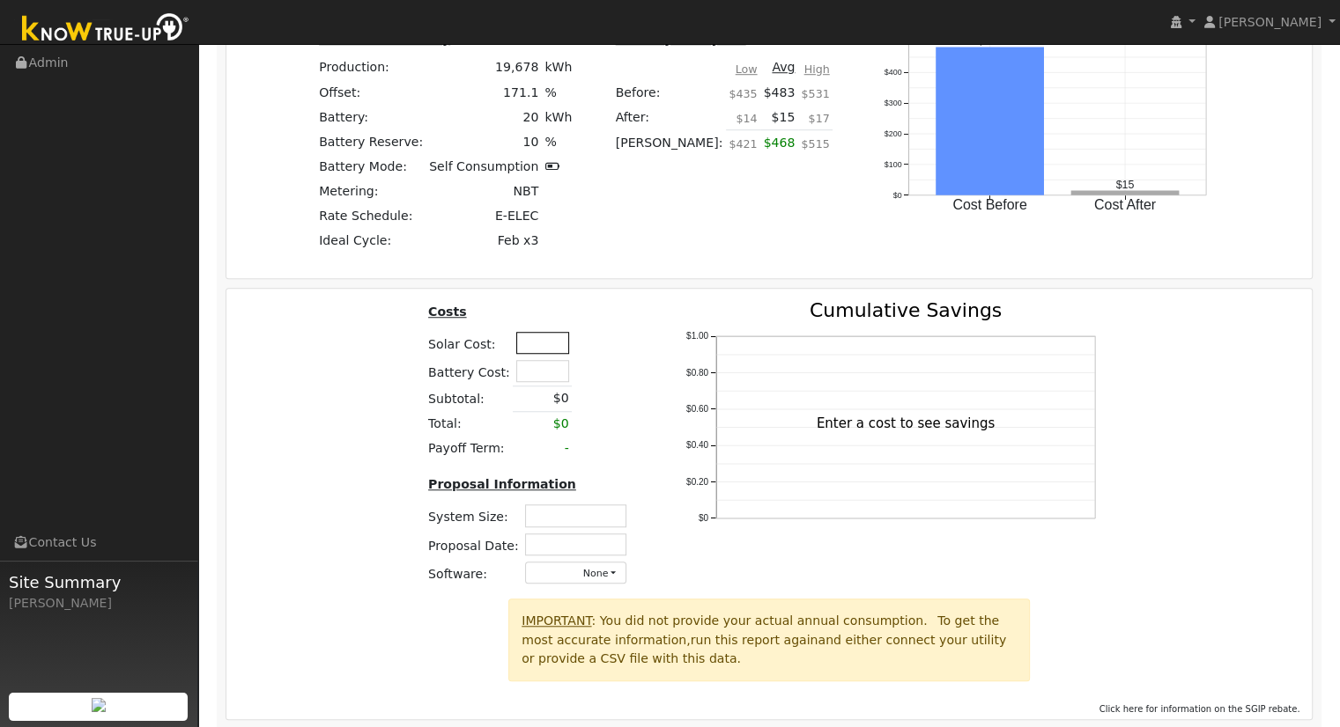
click at [517, 352] on input "text" at bounding box center [542, 343] width 53 height 22
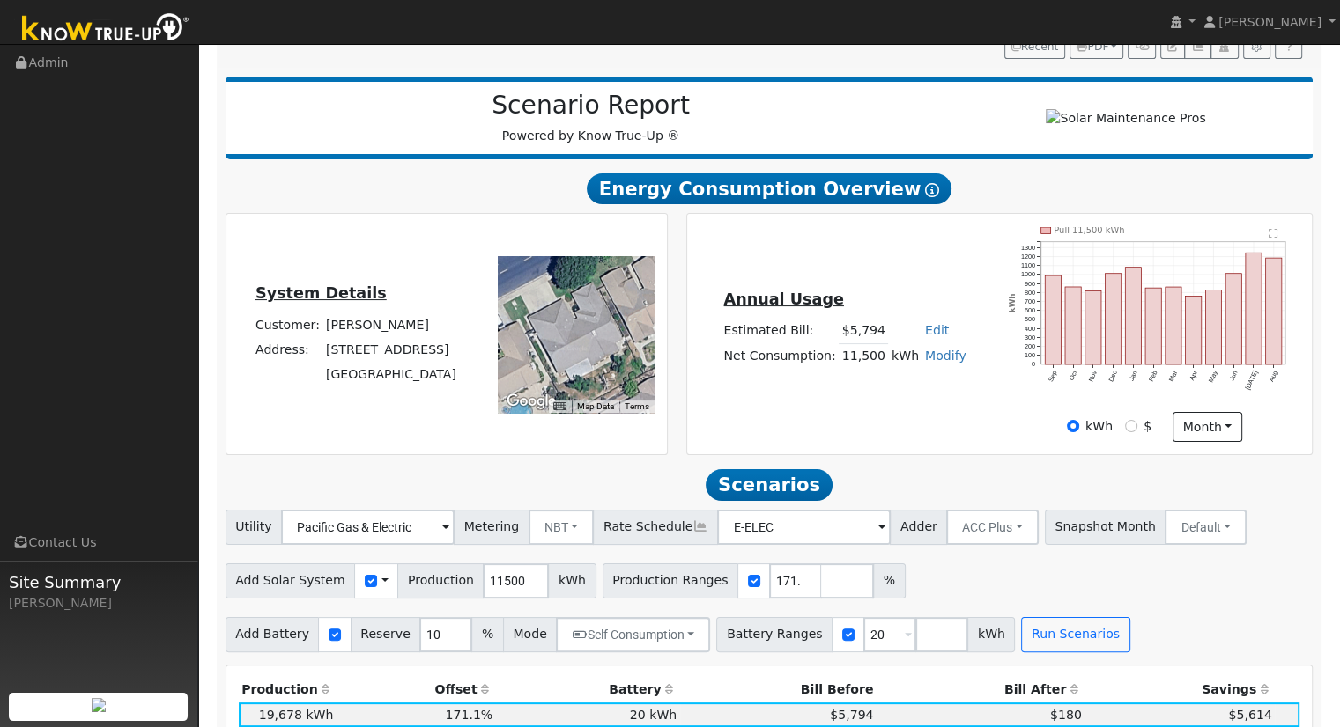
scroll to position [616, 0]
